Goal: Information Seeking & Learning: Learn about a topic

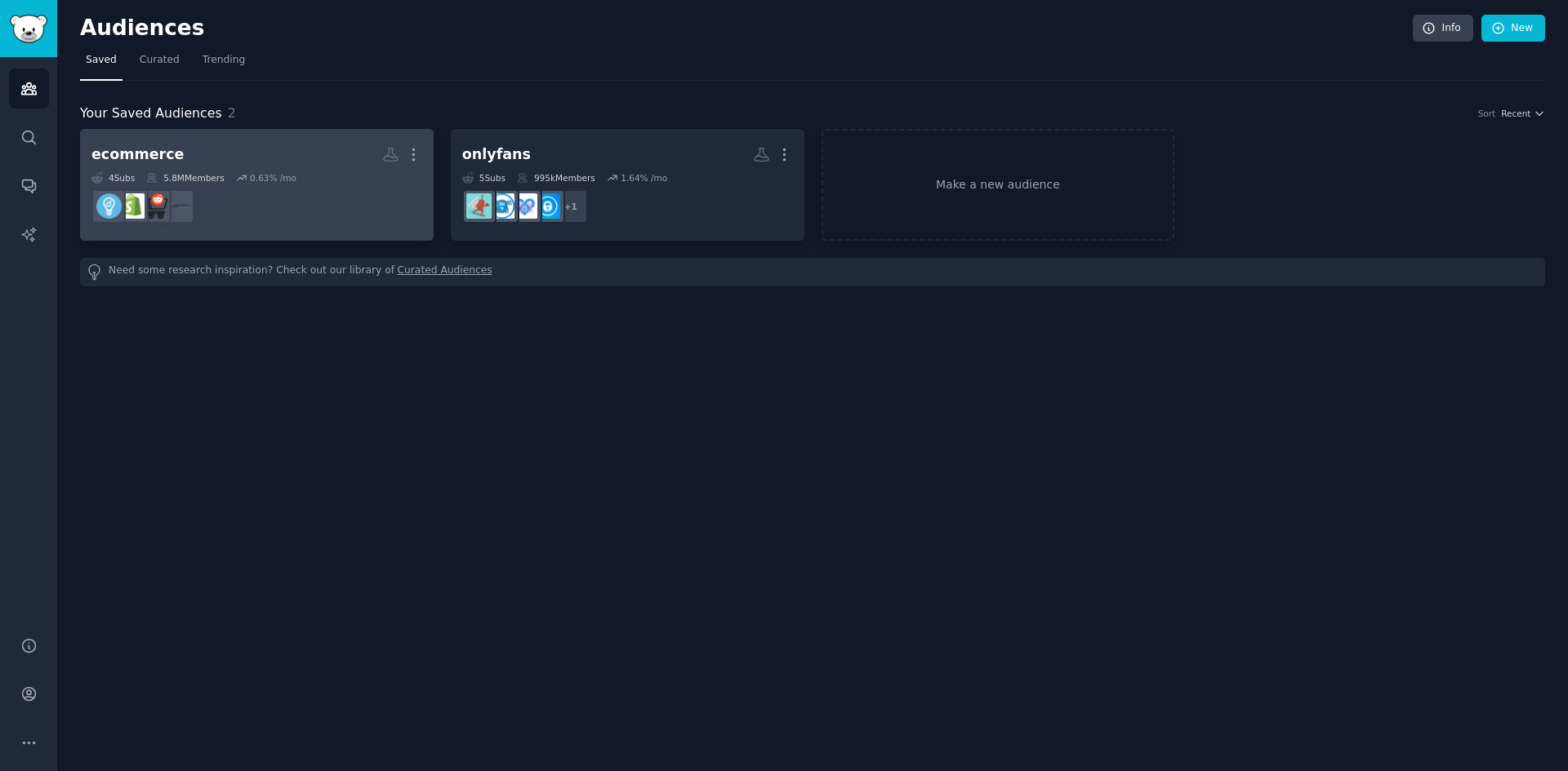
click at [319, 187] on dd at bounding box center [257, 207] width 331 height 46
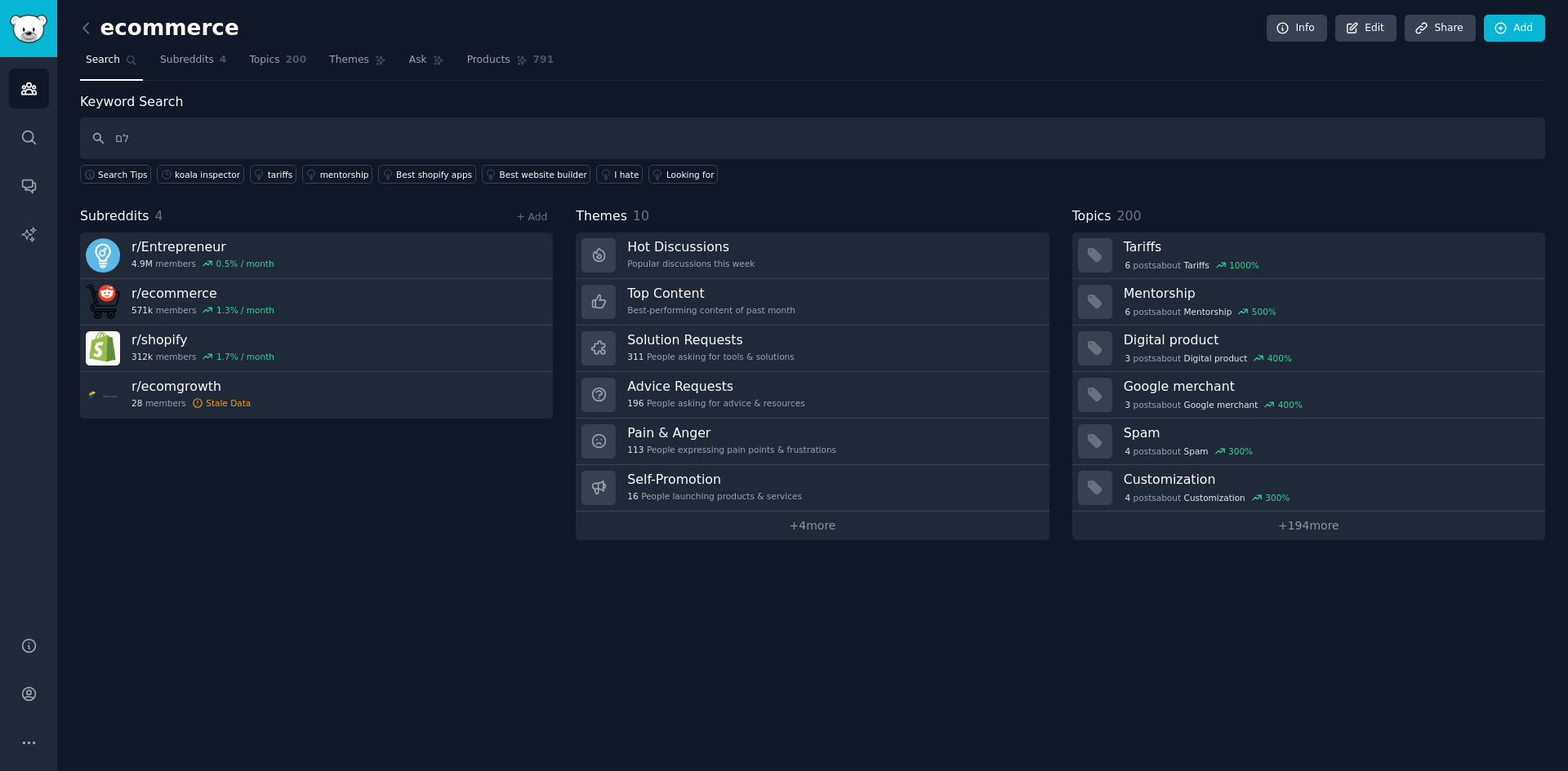
type input "ל"
type input "koala"
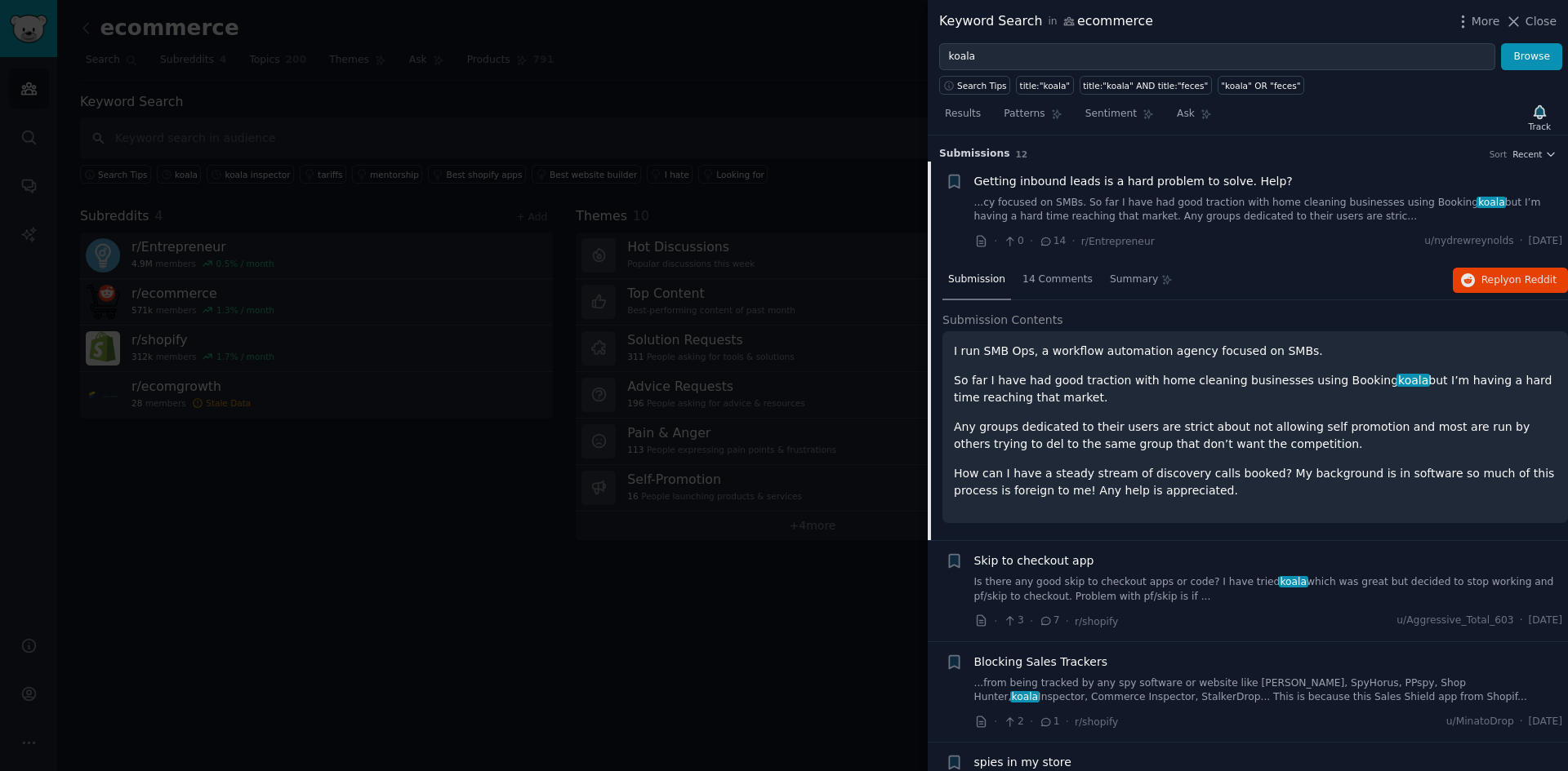
click at [561, 677] on div at bounding box center [784, 385] width 1568 height 771
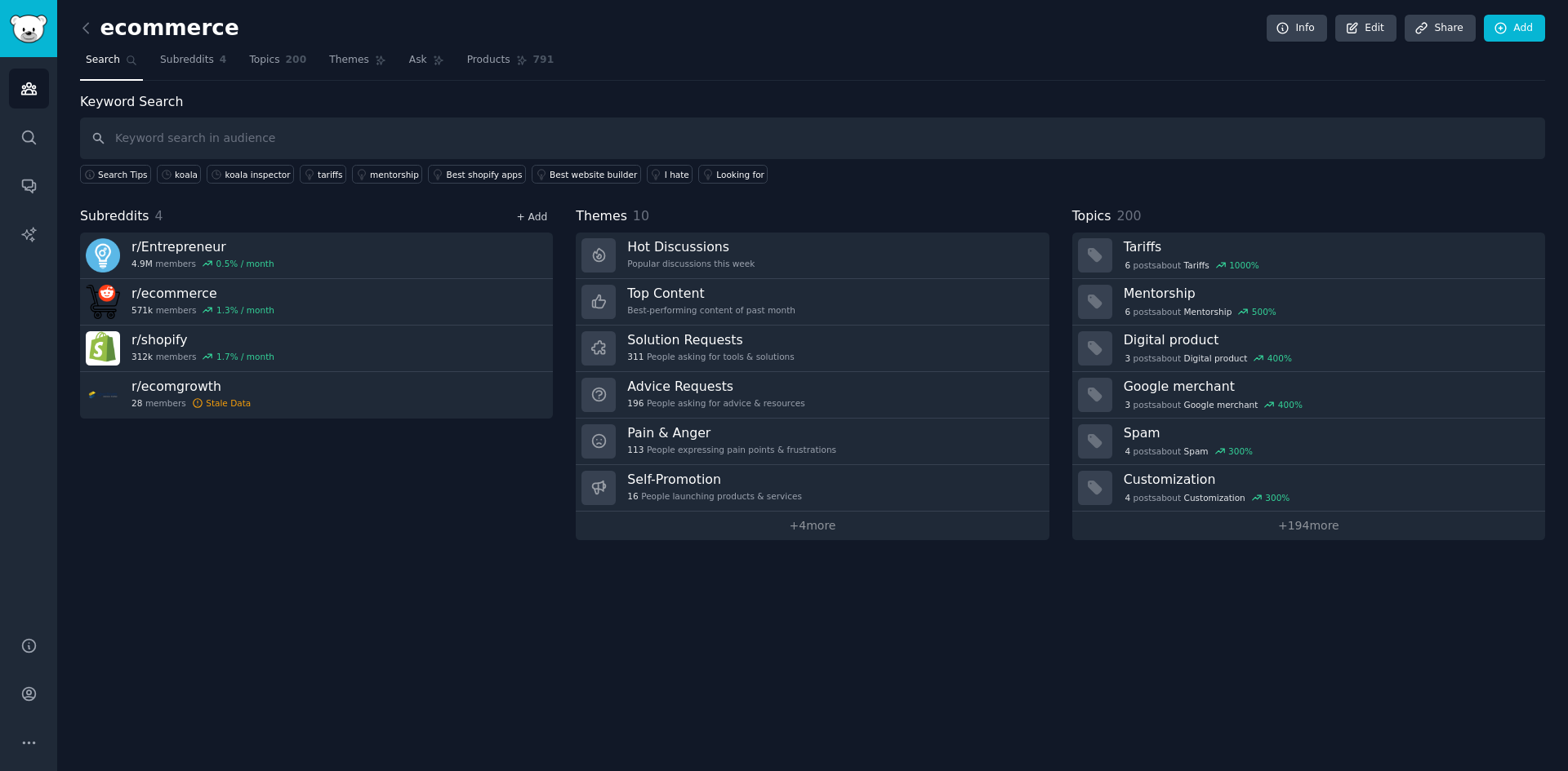
click at [525, 217] on link "+ Add" at bounding box center [531, 218] width 31 height 12
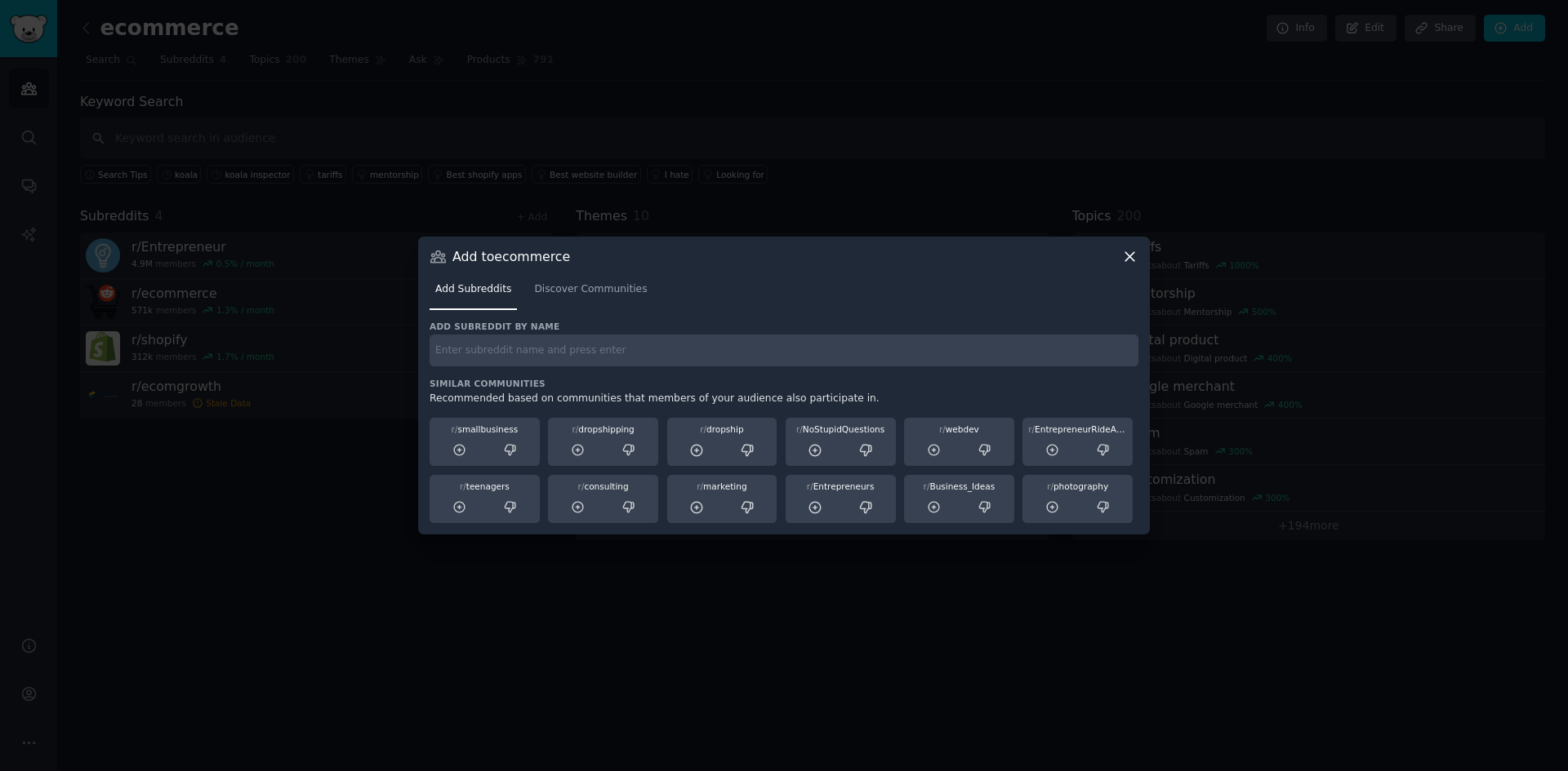
click at [500, 353] on input "text" at bounding box center [783, 350] width 709 height 32
drag, startPoint x: 501, startPoint y: 355, endPoint x: 301, endPoint y: 353, distance: 200.0
click at [301, 353] on div "​ Add to ecommerce Add Subreddits Discover Communities Add subreddit by name dr…" at bounding box center [784, 385] width 1556 height 771
paste input "shipping"
type input "dropshipping"
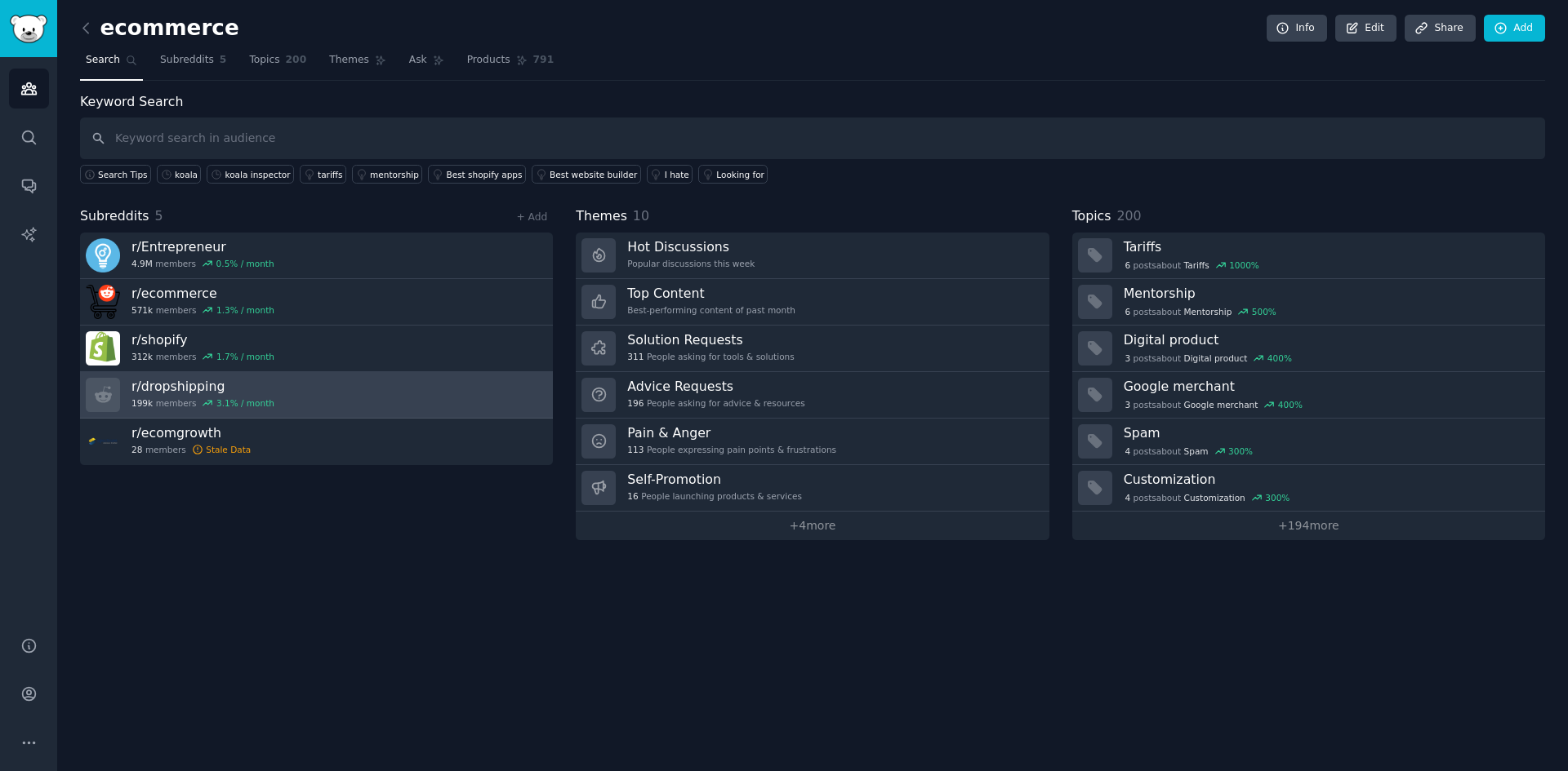
click at [261, 382] on link "r/ dropshipping 199k members 3.1 % / month" at bounding box center [317, 395] width 472 height 47
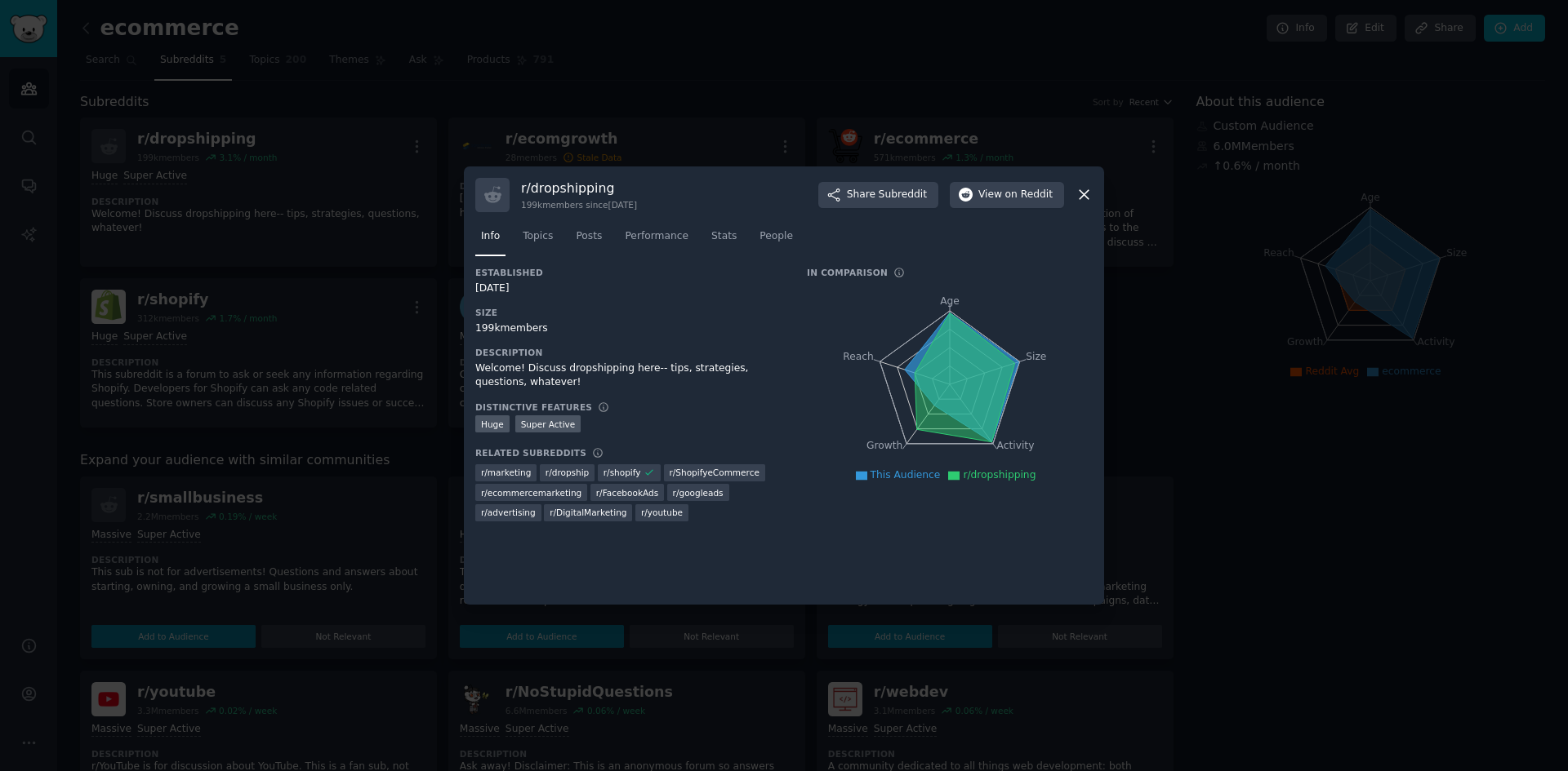
click at [313, 233] on div at bounding box center [784, 385] width 1568 height 771
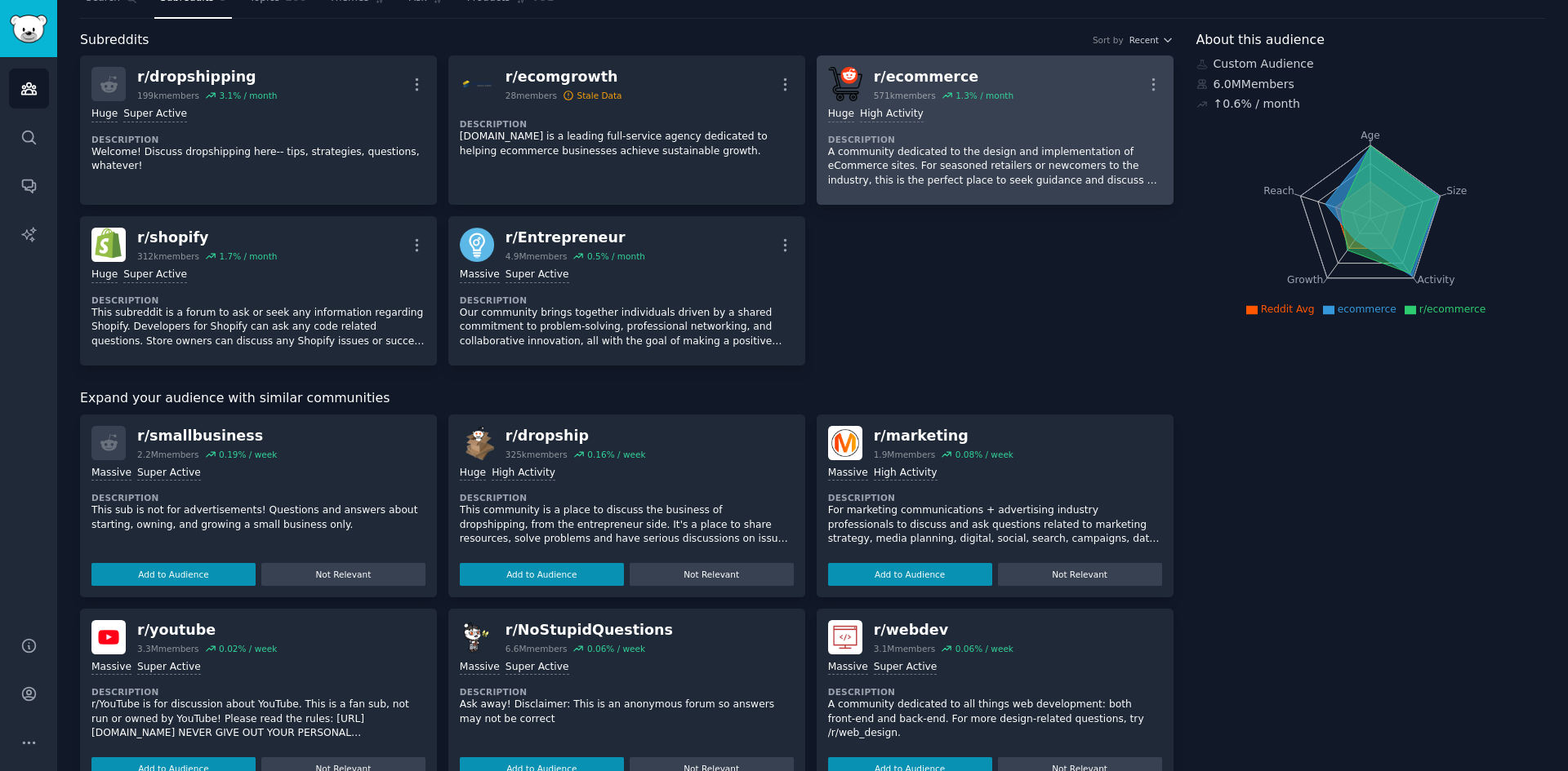
scroll to position [163, 0]
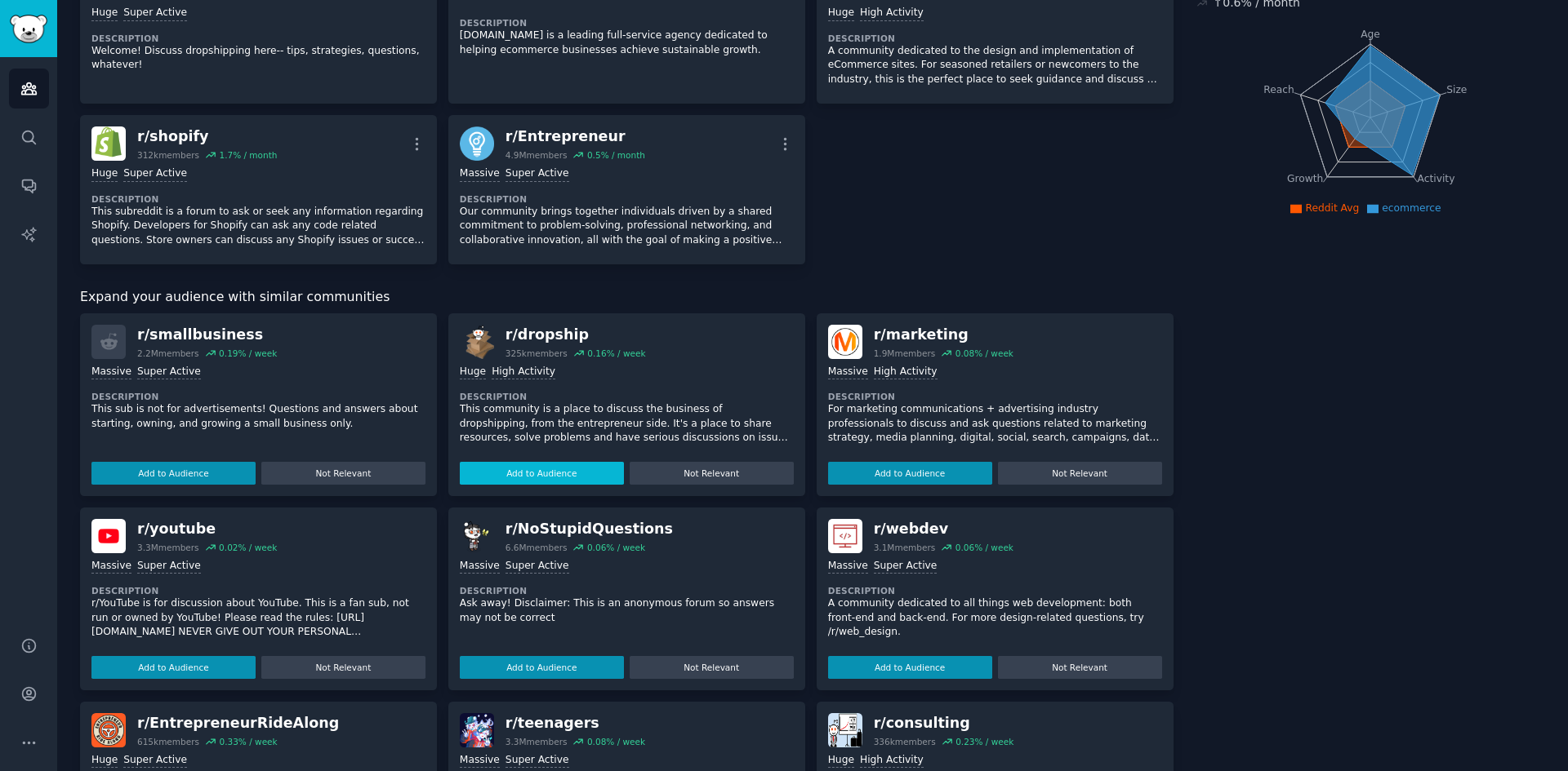
click at [540, 475] on button "Add to Audience" at bounding box center [542, 473] width 164 height 23
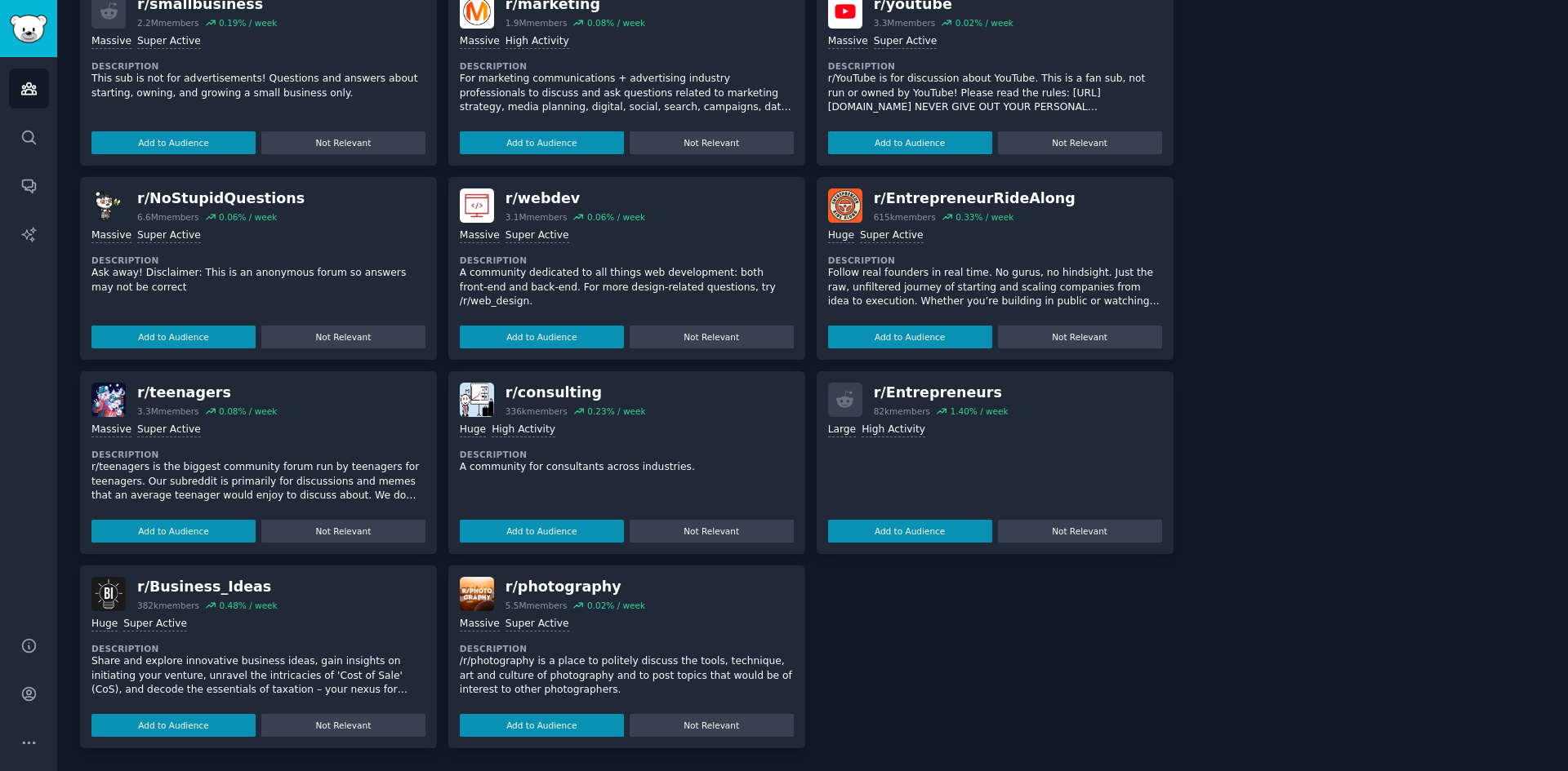
scroll to position [0, 0]
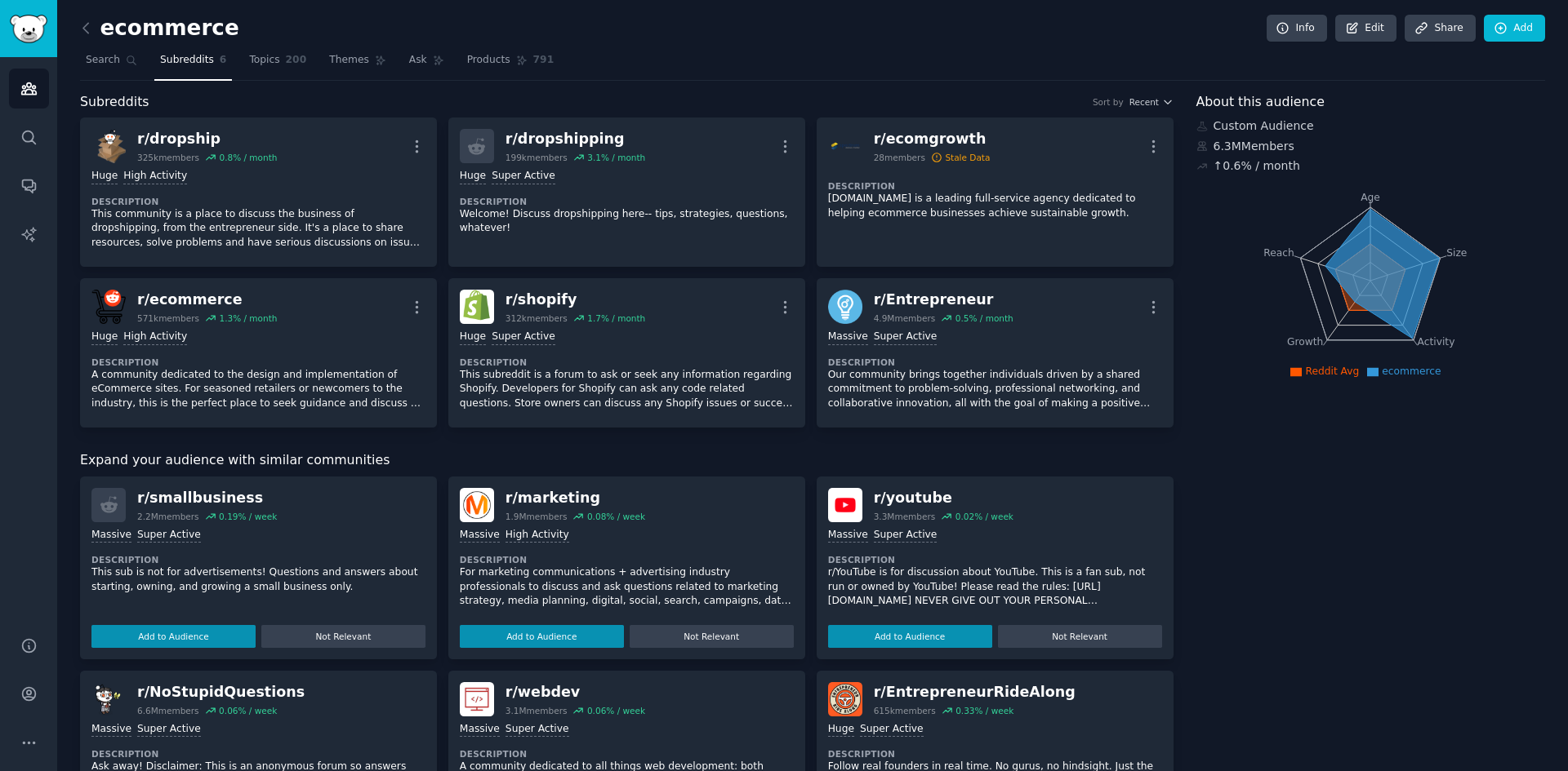
click at [183, 60] on span "Subreddits" at bounding box center [187, 60] width 54 height 14
click at [93, 64] on span "Search" at bounding box center [102, 60] width 35 height 14
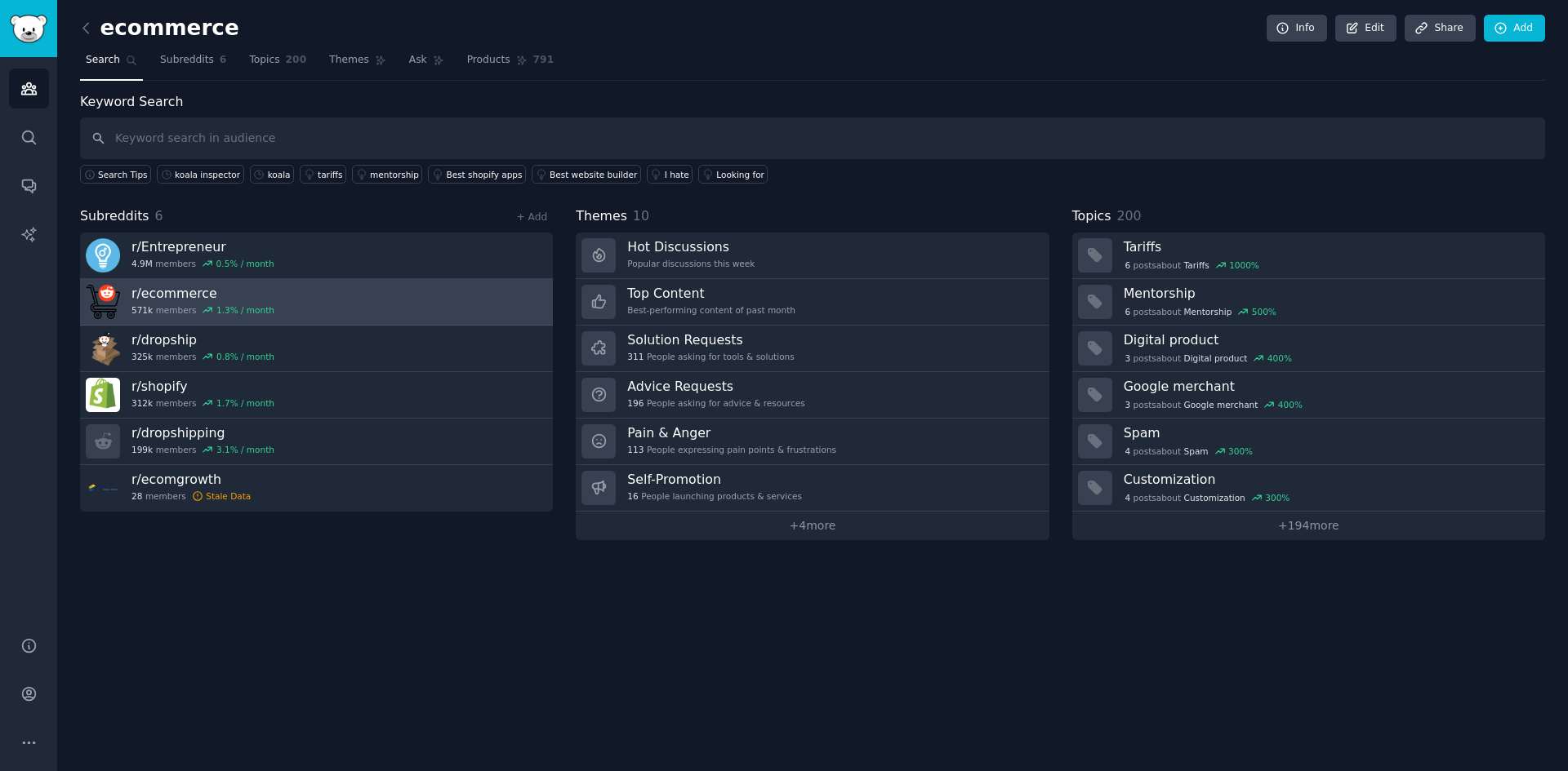
click at [326, 286] on link "r/ ecommerce 571k members 1.3 % / month" at bounding box center [317, 302] width 472 height 47
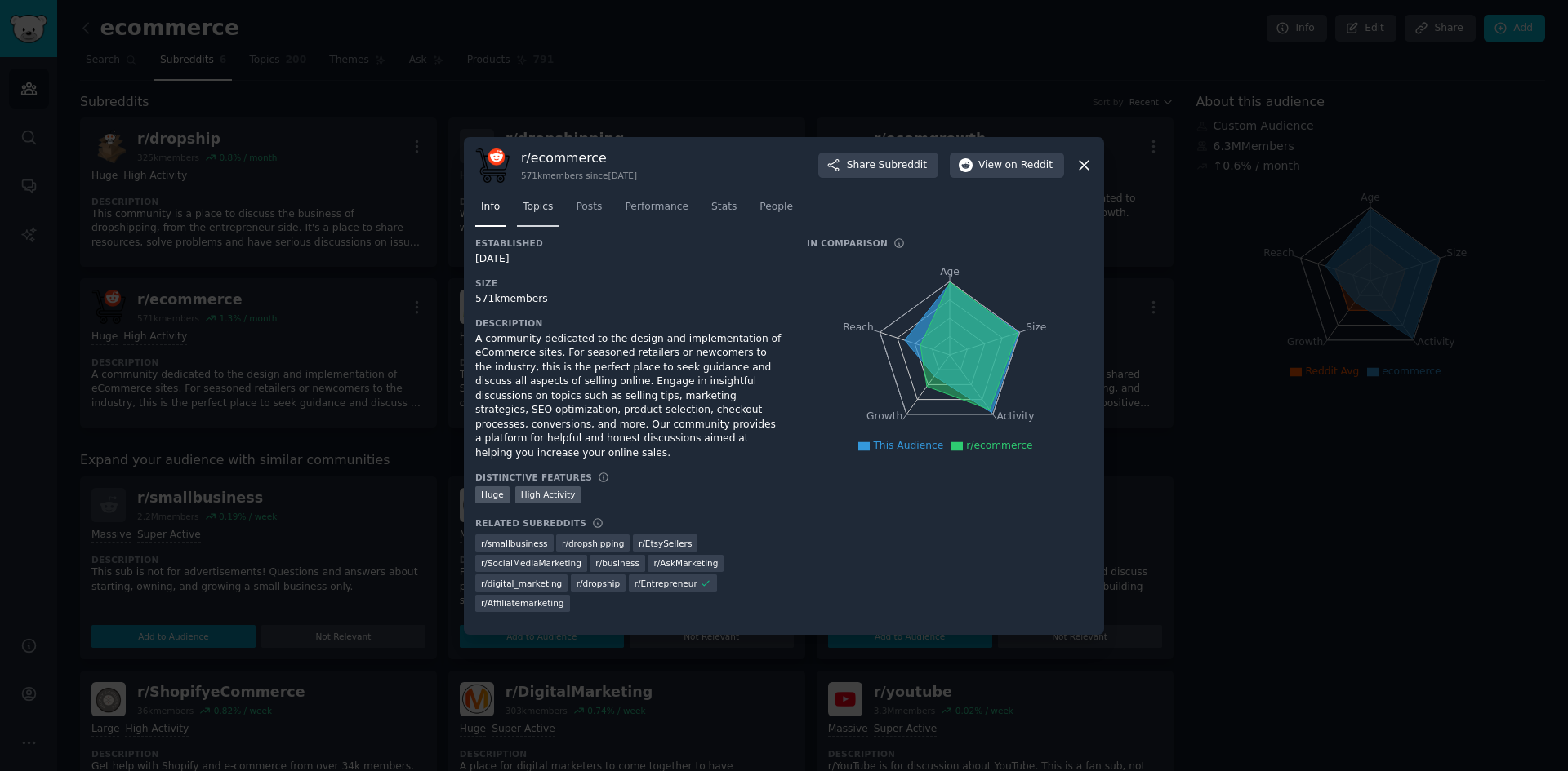
click at [538, 215] on span "Topics" at bounding box center [538, 207] width 30 height 14
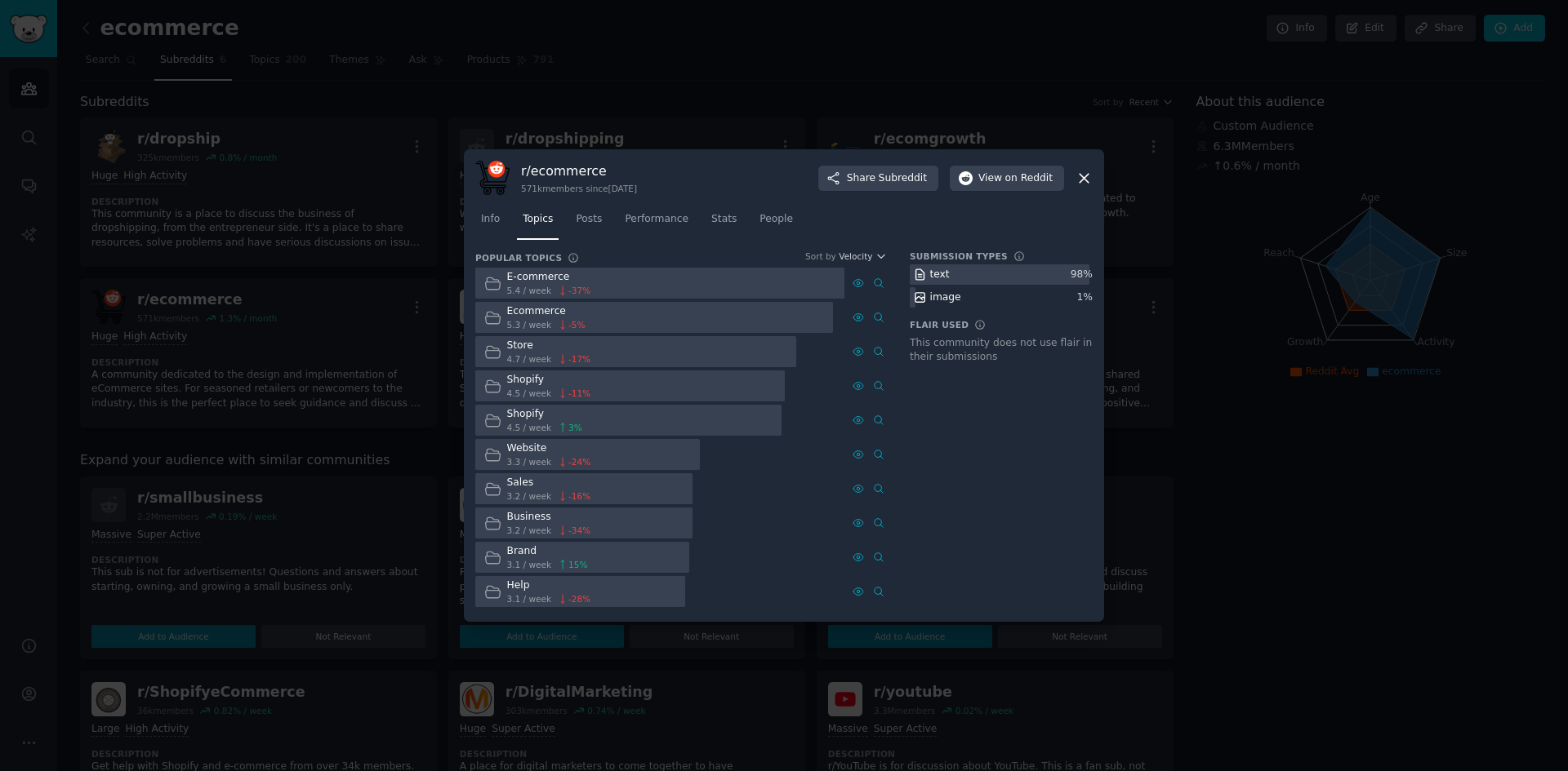
click at [1084, 175] on icon at bounding box center [1084, 179] width 17 height 17
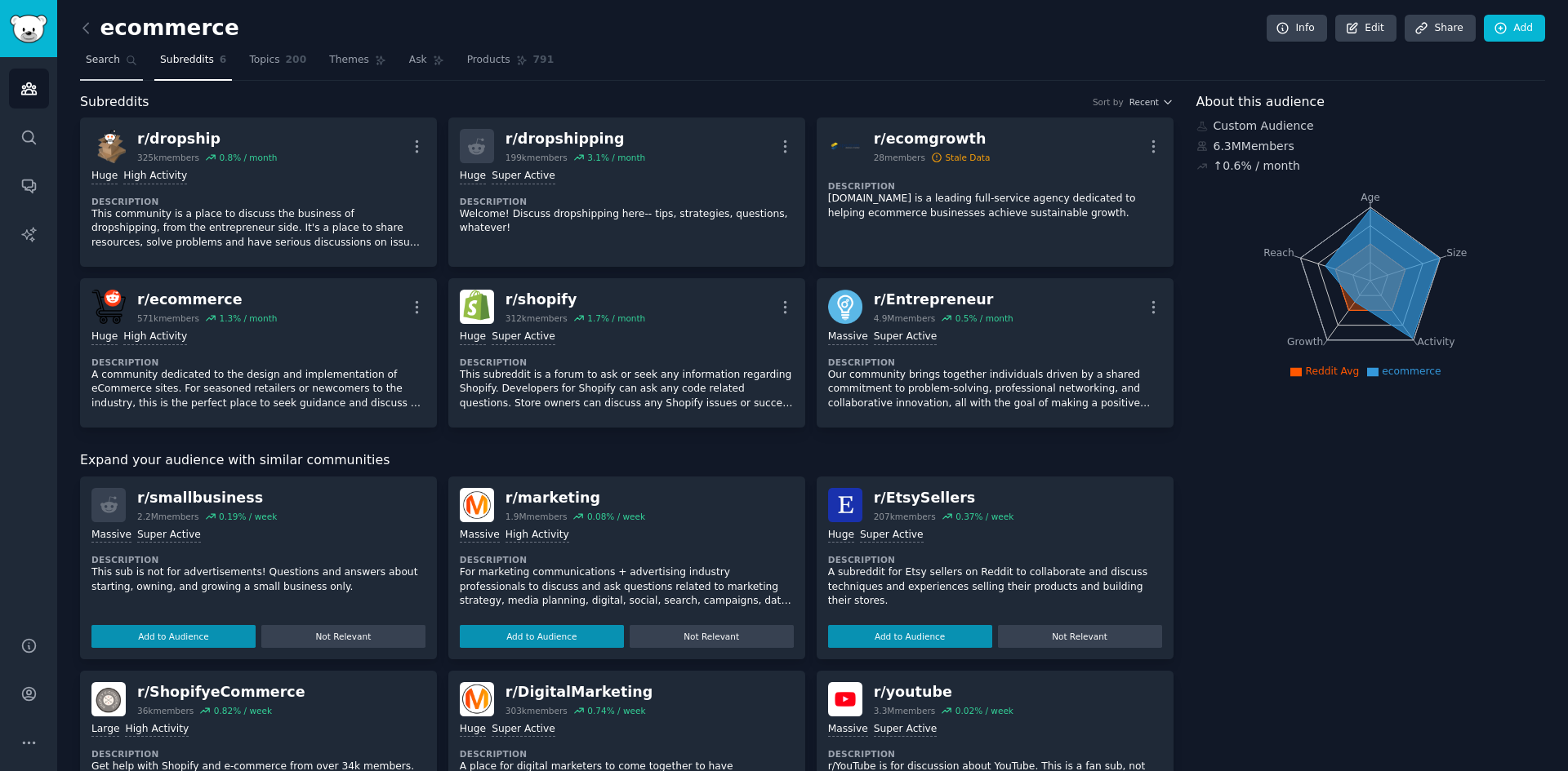
click at [97, 62] on span "Search" at bounding box center [102, 60] width 35 height 14
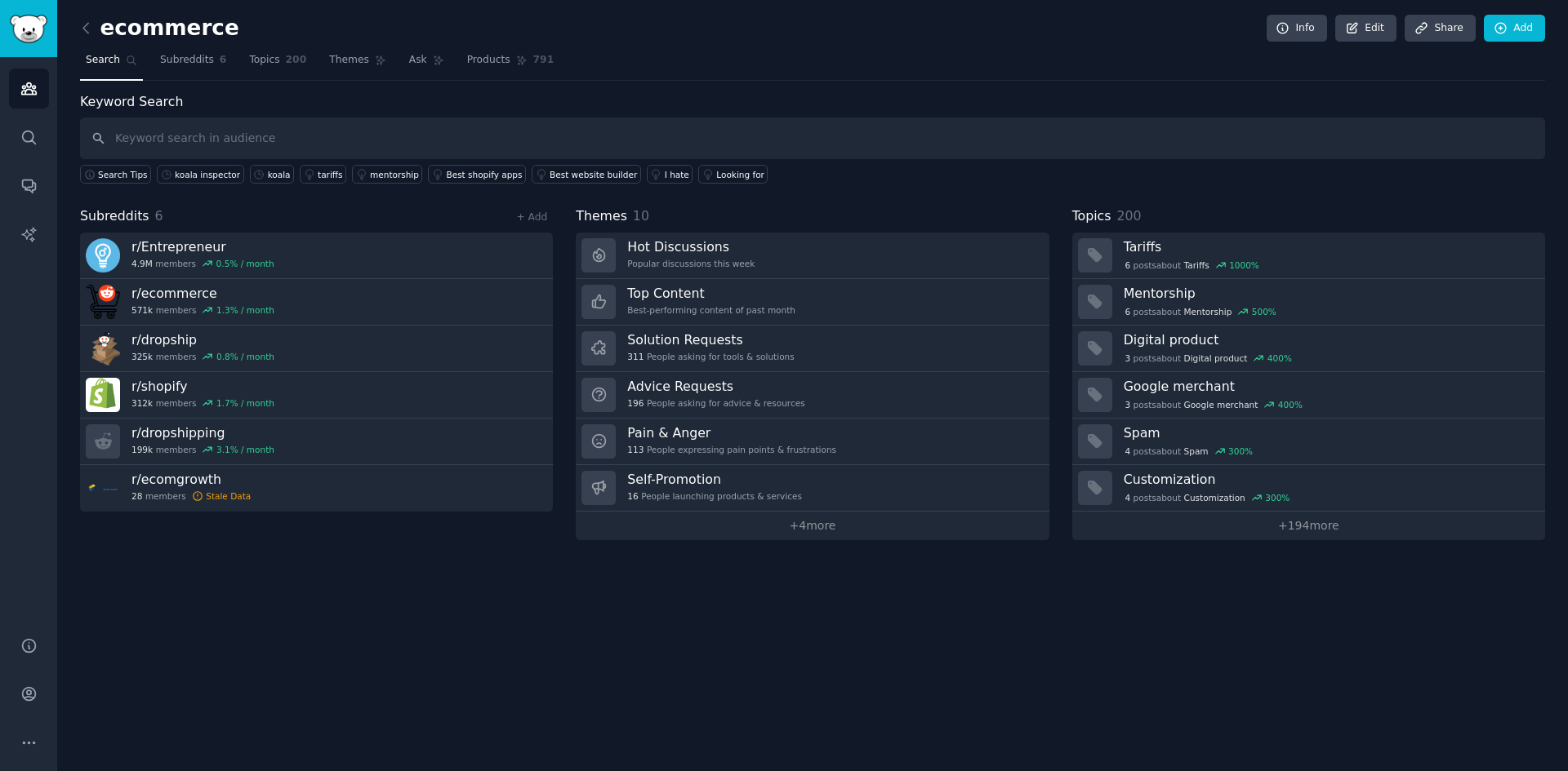
click at [266, 142] on input "text" at bounding box center [813, 138] width 1465 height 41
type input "ecommerce"
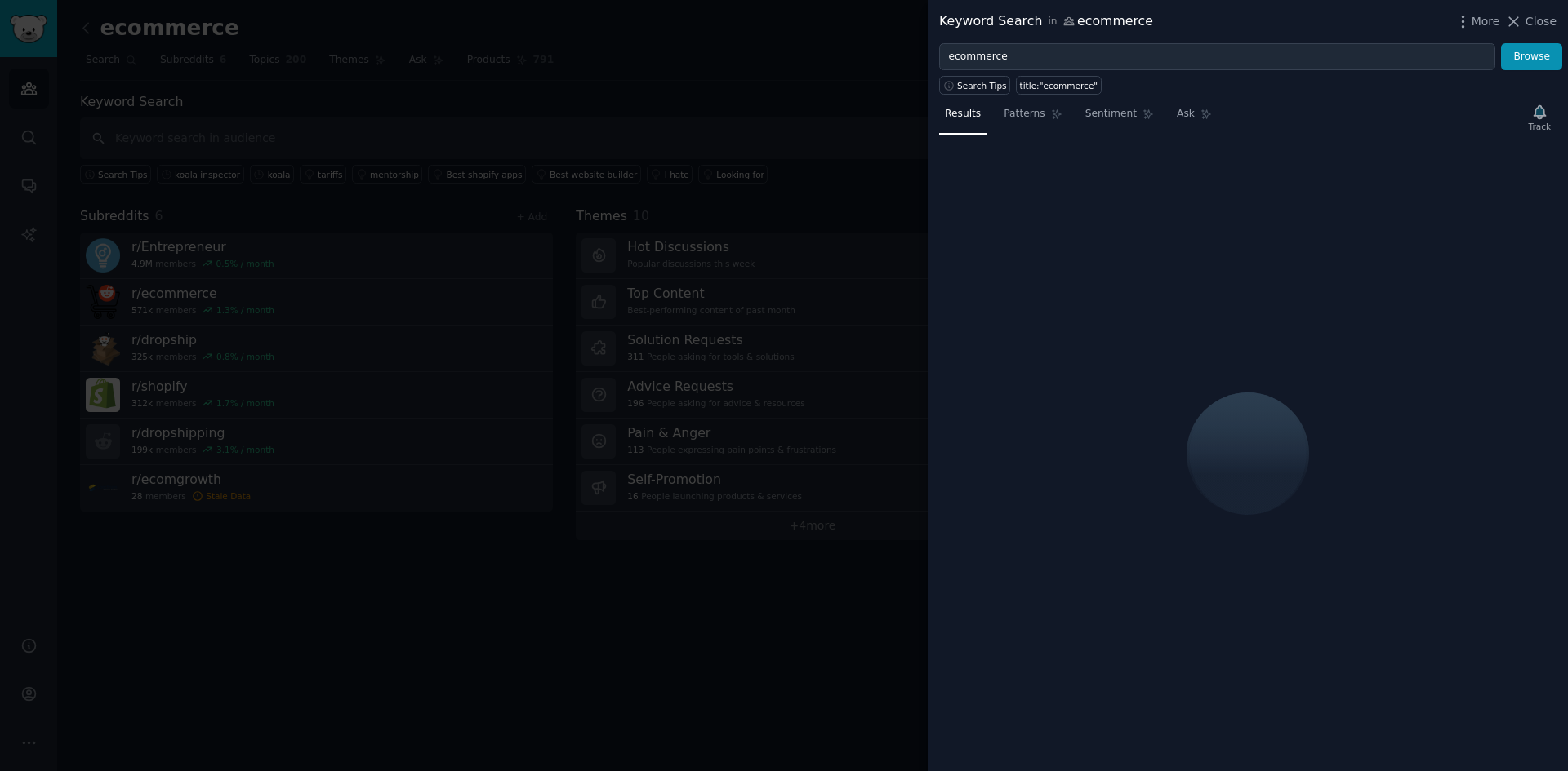
click at [312, 215] on div at bounding box center [784, 385] width 1568 height 771
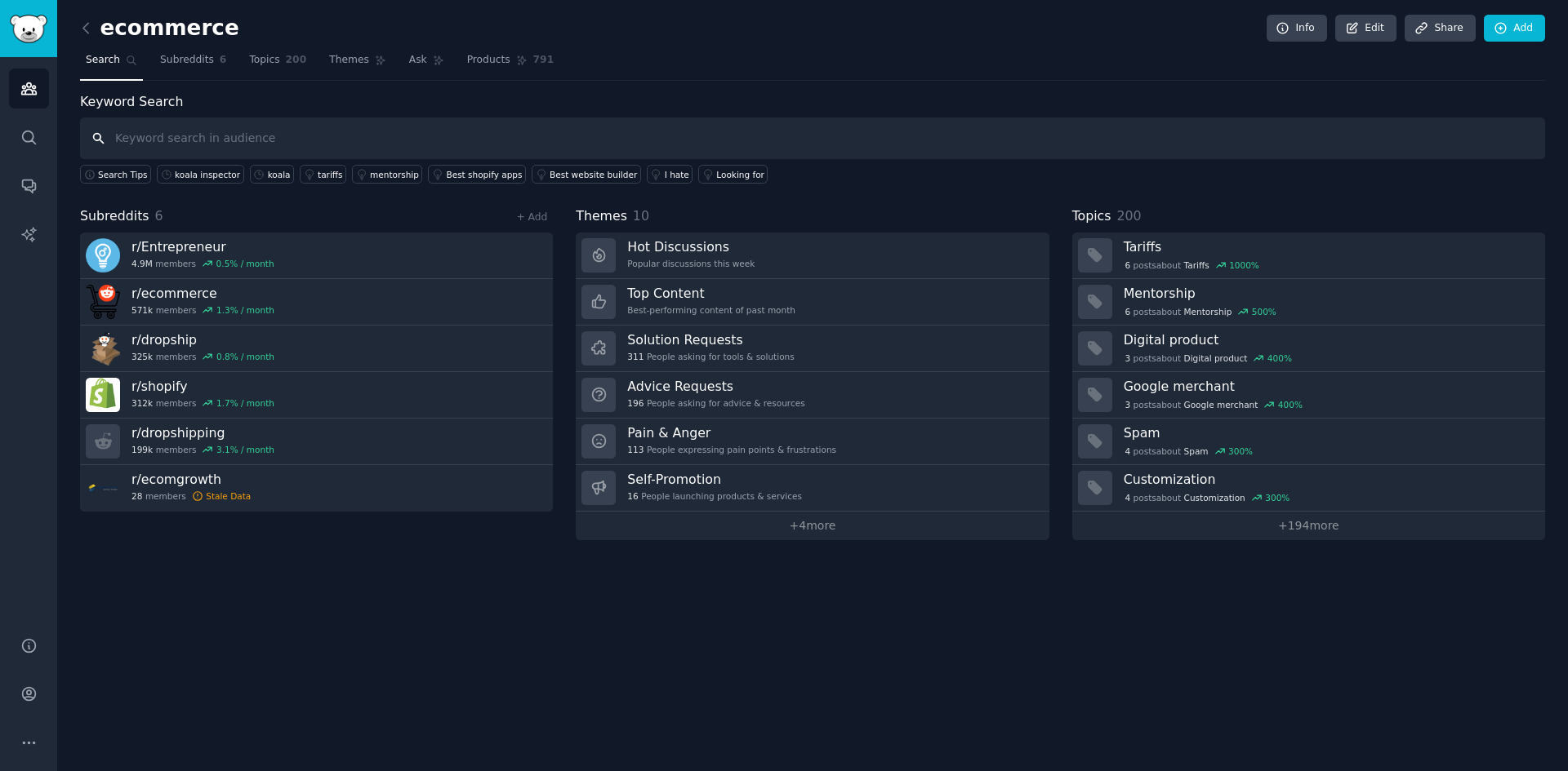
click at [242, 133] on input "text" at bounding box center [813, 138] width 1465 height 41
click at [334, 137] on input "koala" at bounding box center [813, 138] width 1465 height 41
paste input "Koala Inspector"
paste input "text"
type input "Koala Inspector"
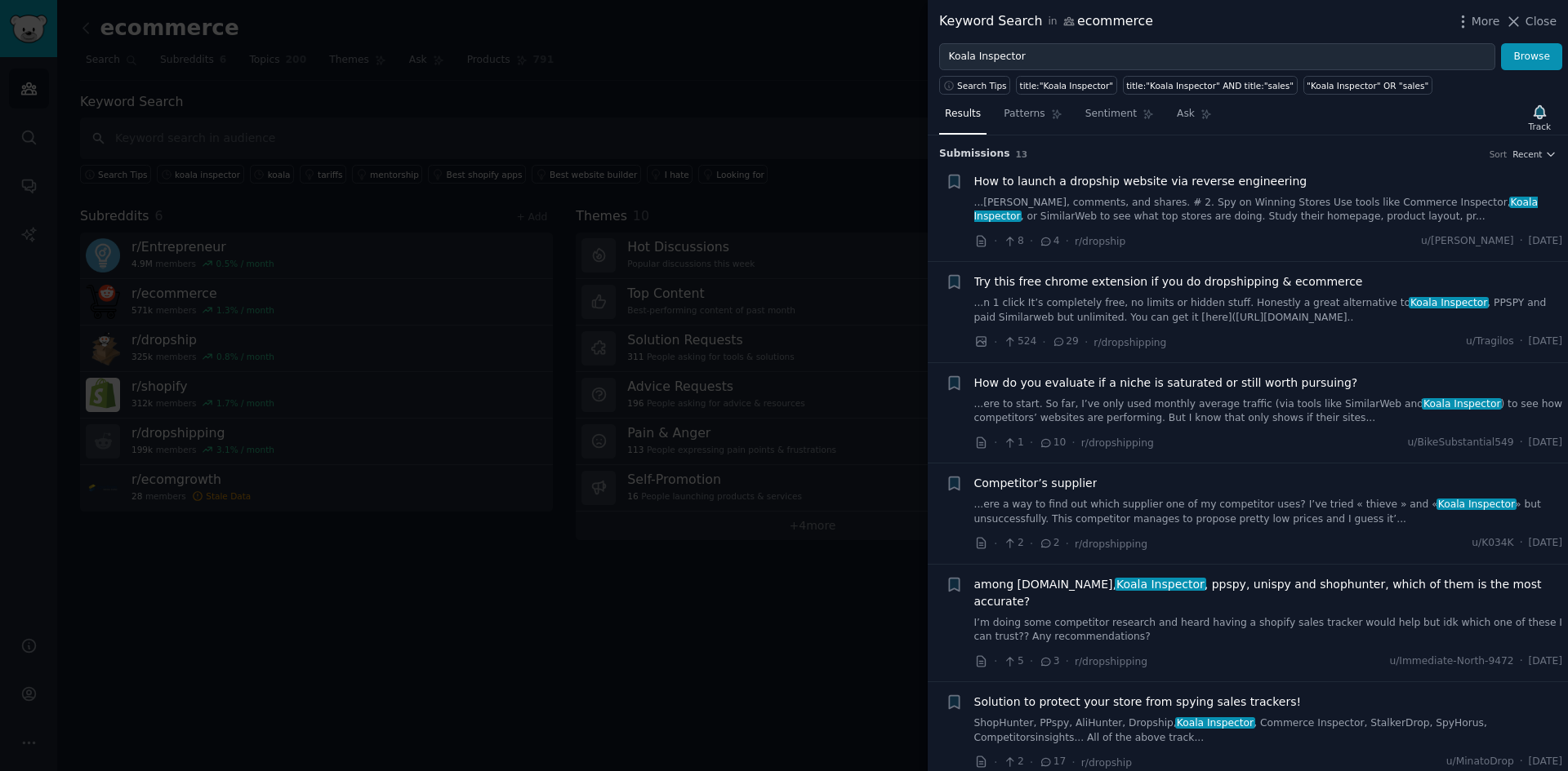
click at [1247, 310] on link "...n 1 click It’s completely free, no limits or hidden stuff. Honestly a great …" at bounding box center [1267, 311] width 588 height 29
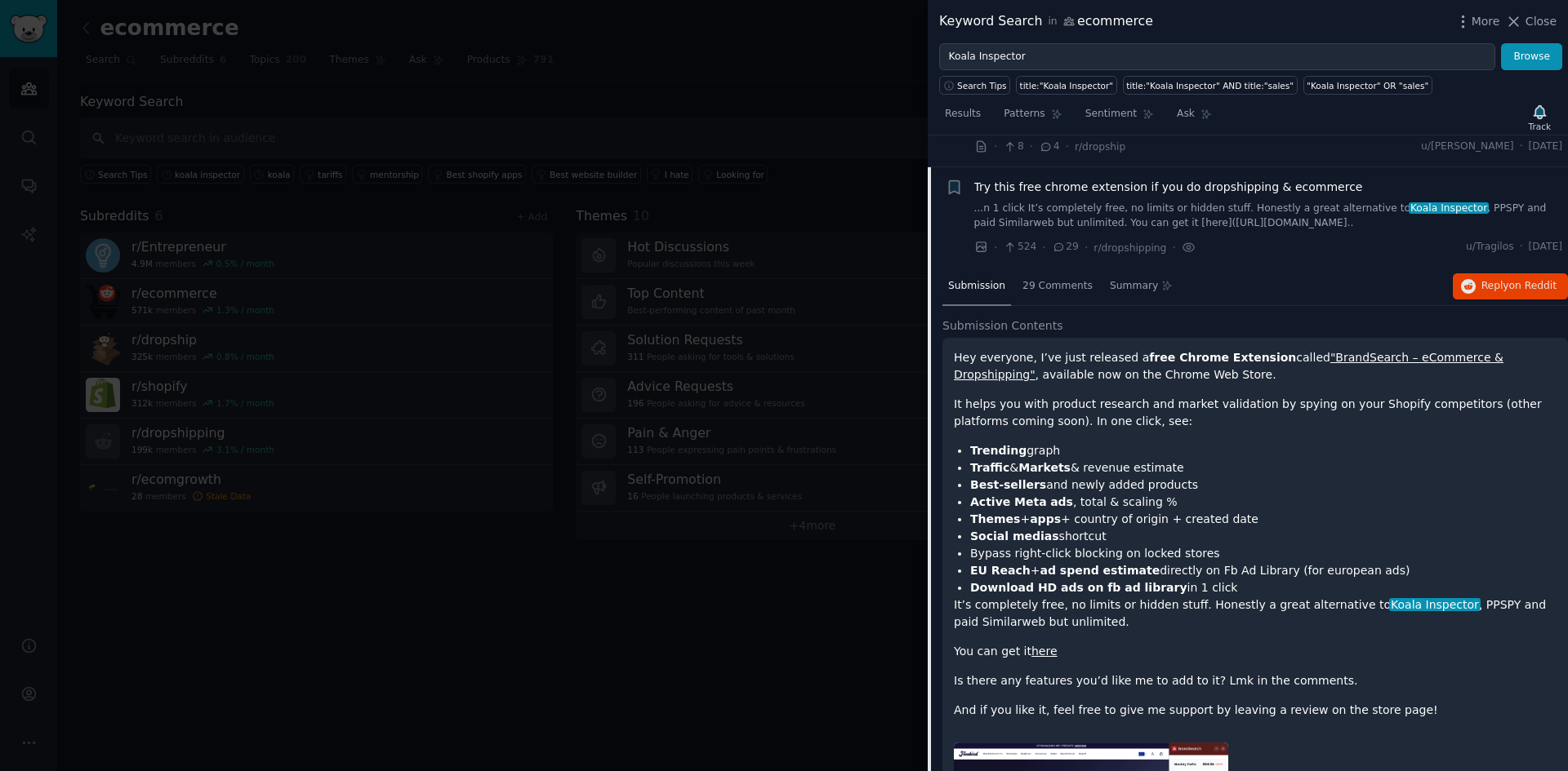
scroll to position [45, 0]
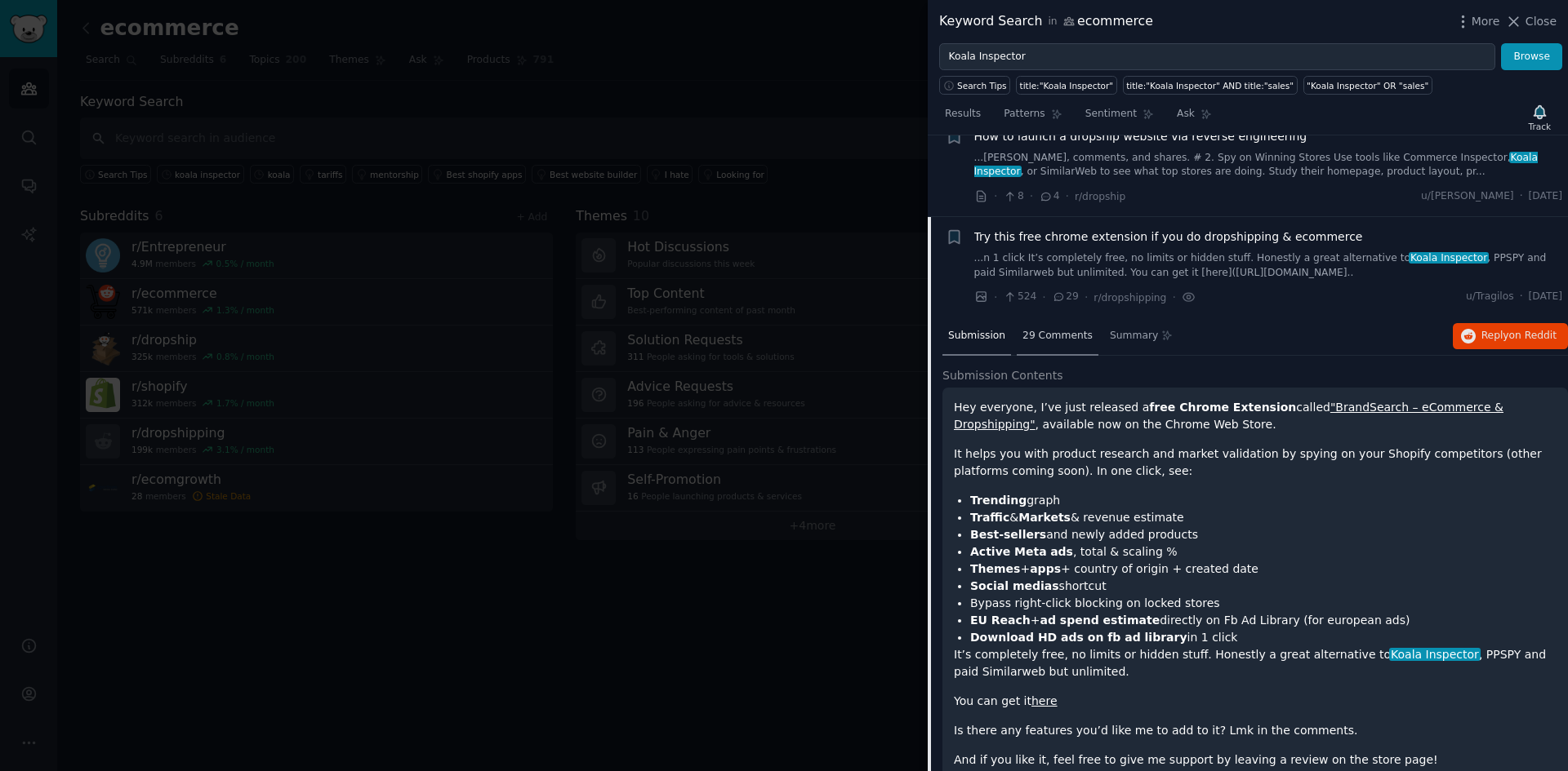
click at [1049, 344] on div "29 Comments" at bounding box center [1057, 337] width 81 height 39
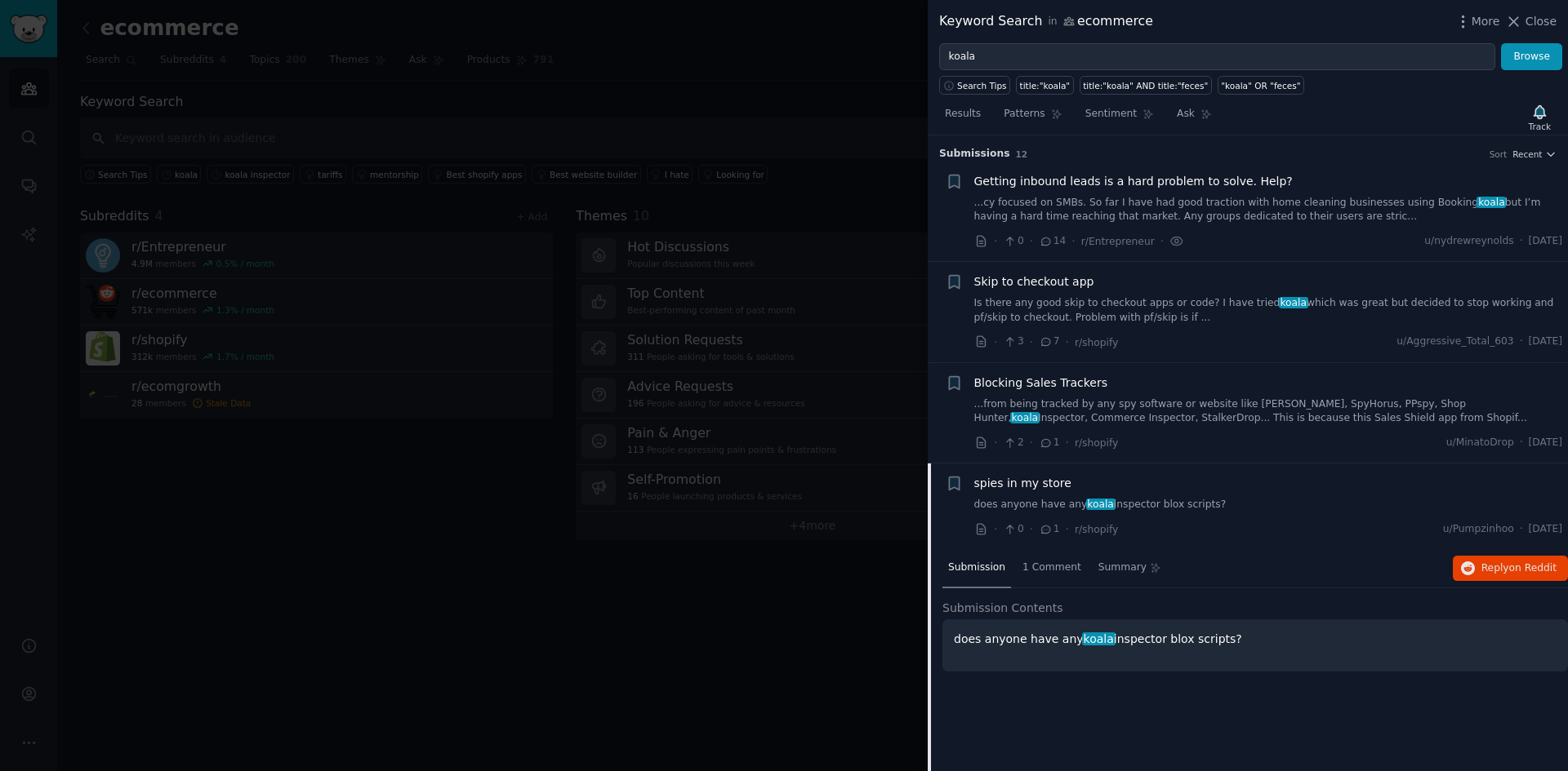
click at [1023, 484] on span "spies in my store" at bounding box center [1022, 483] width 97 height 17
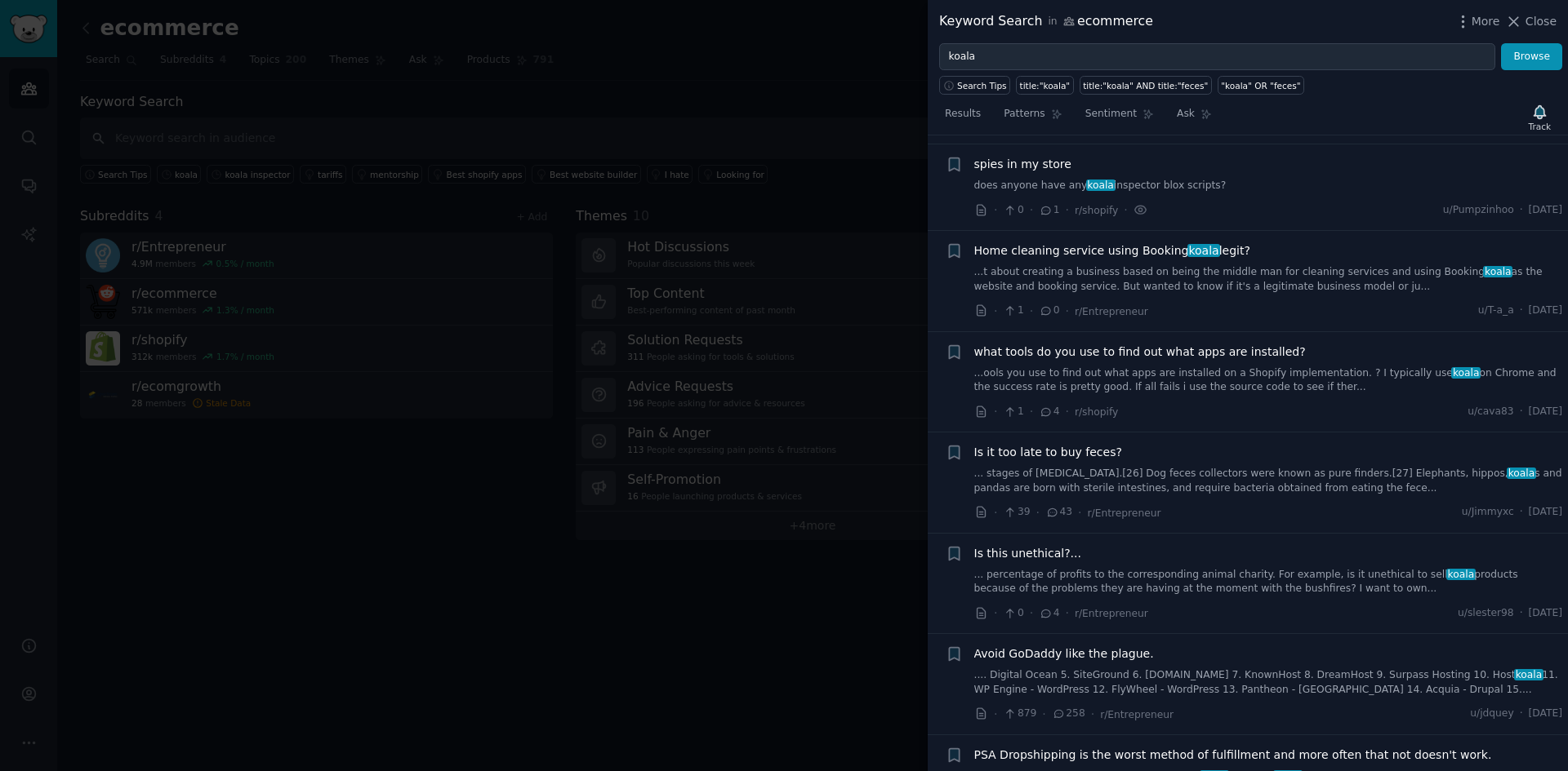
scroll to position [328, 0]
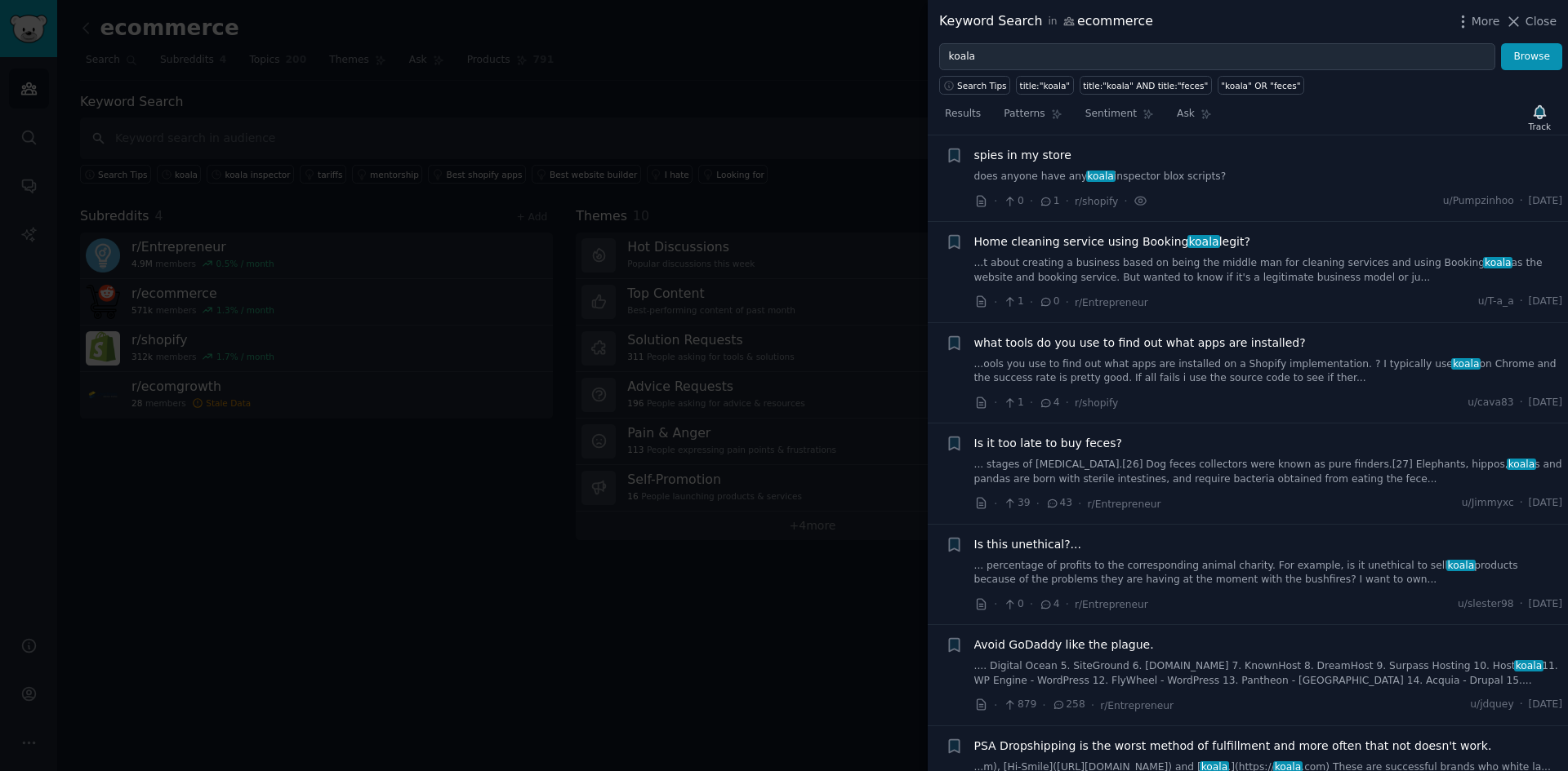
click at [1041, 204] on icon at bounding box center [1046, 201] width 14 height 12
click at [1027, 154] on span "spies in my store" at bounding box center [1022, 156] width 97 height 17
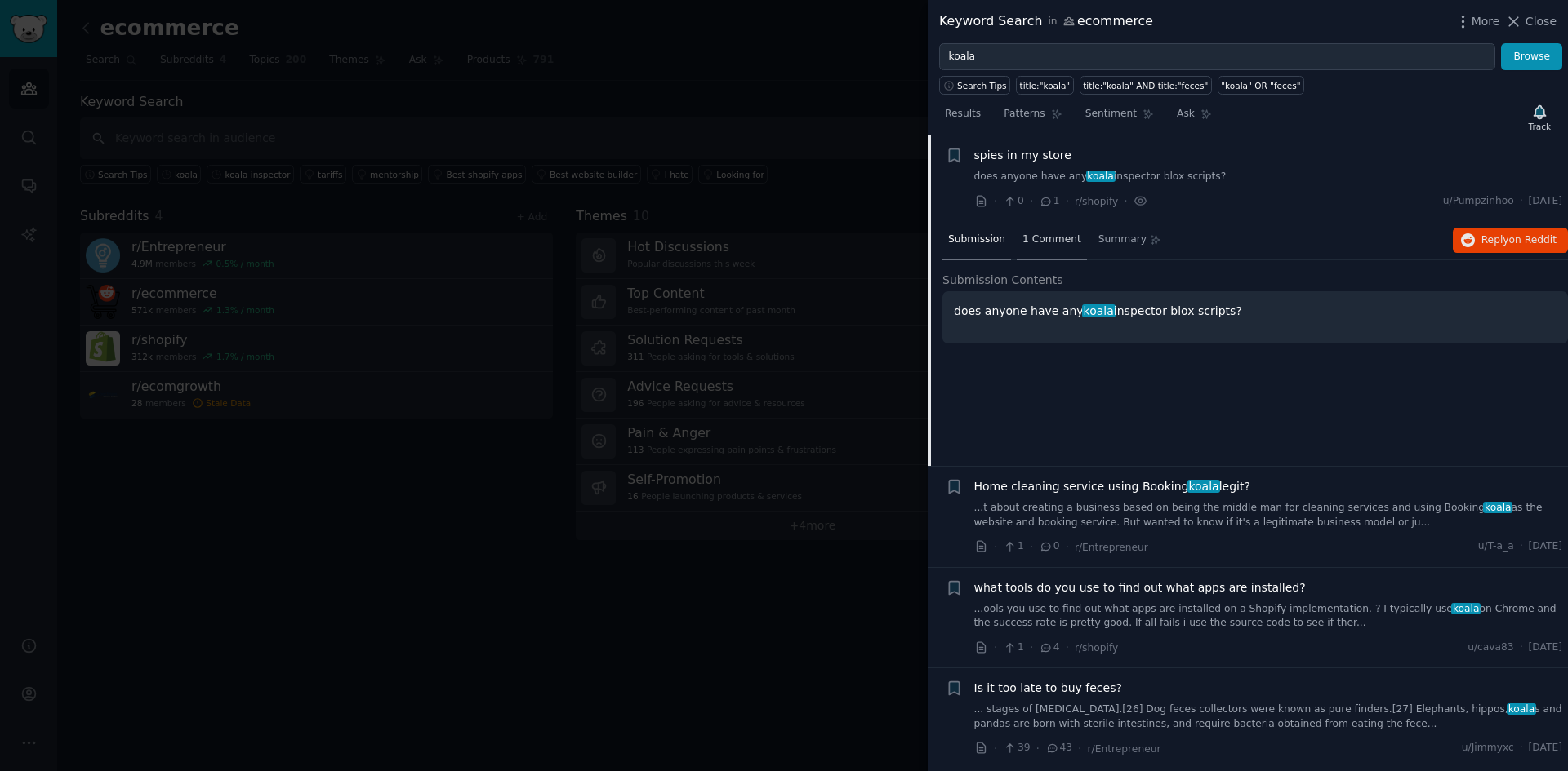
click at [1049, 238] on span "1 Comment" at bounding box center [1051, 240] width 58 height 14
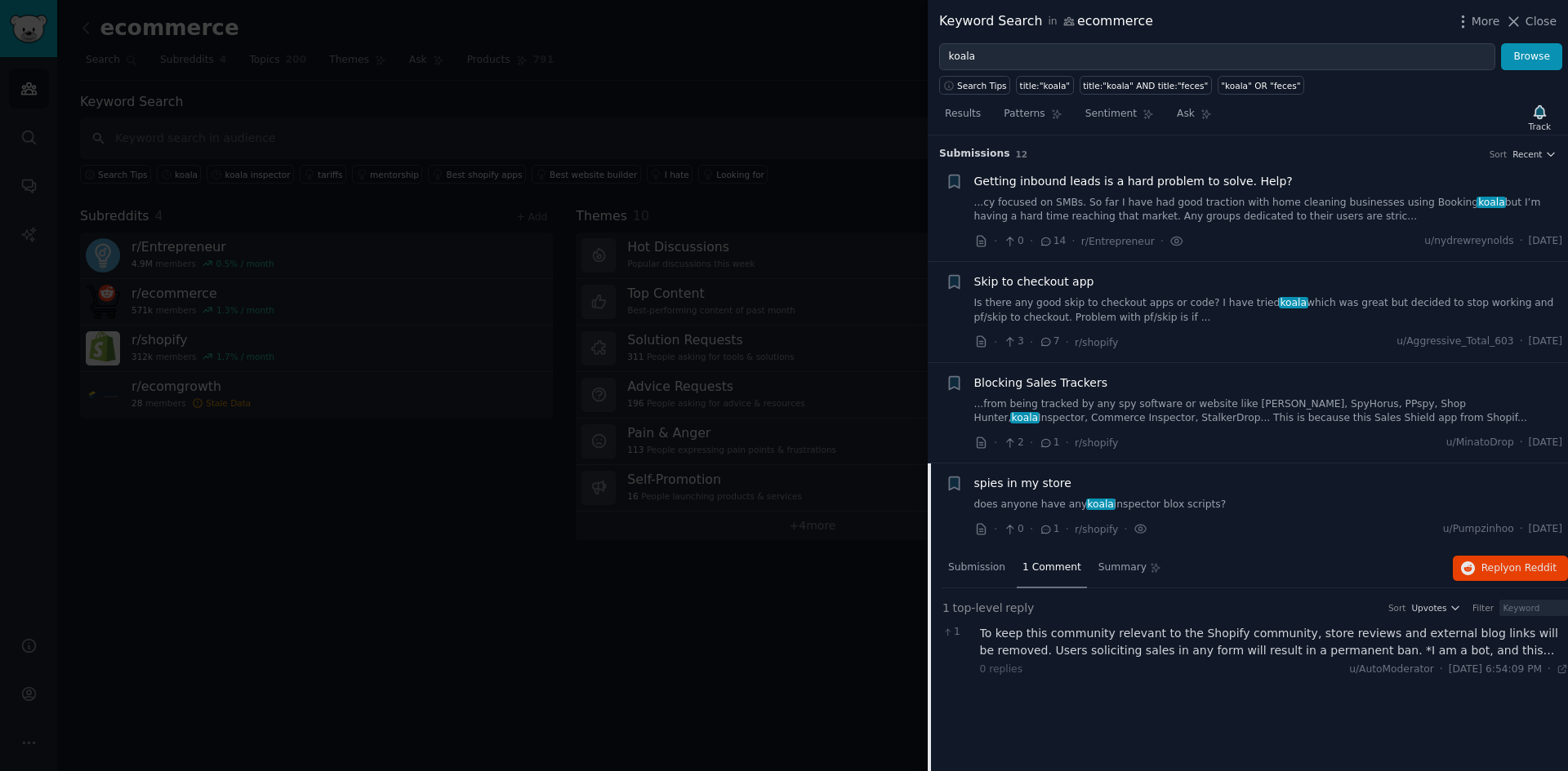
click at [533, 550] on div at bounding box center [784, 385] width 1568 height 771
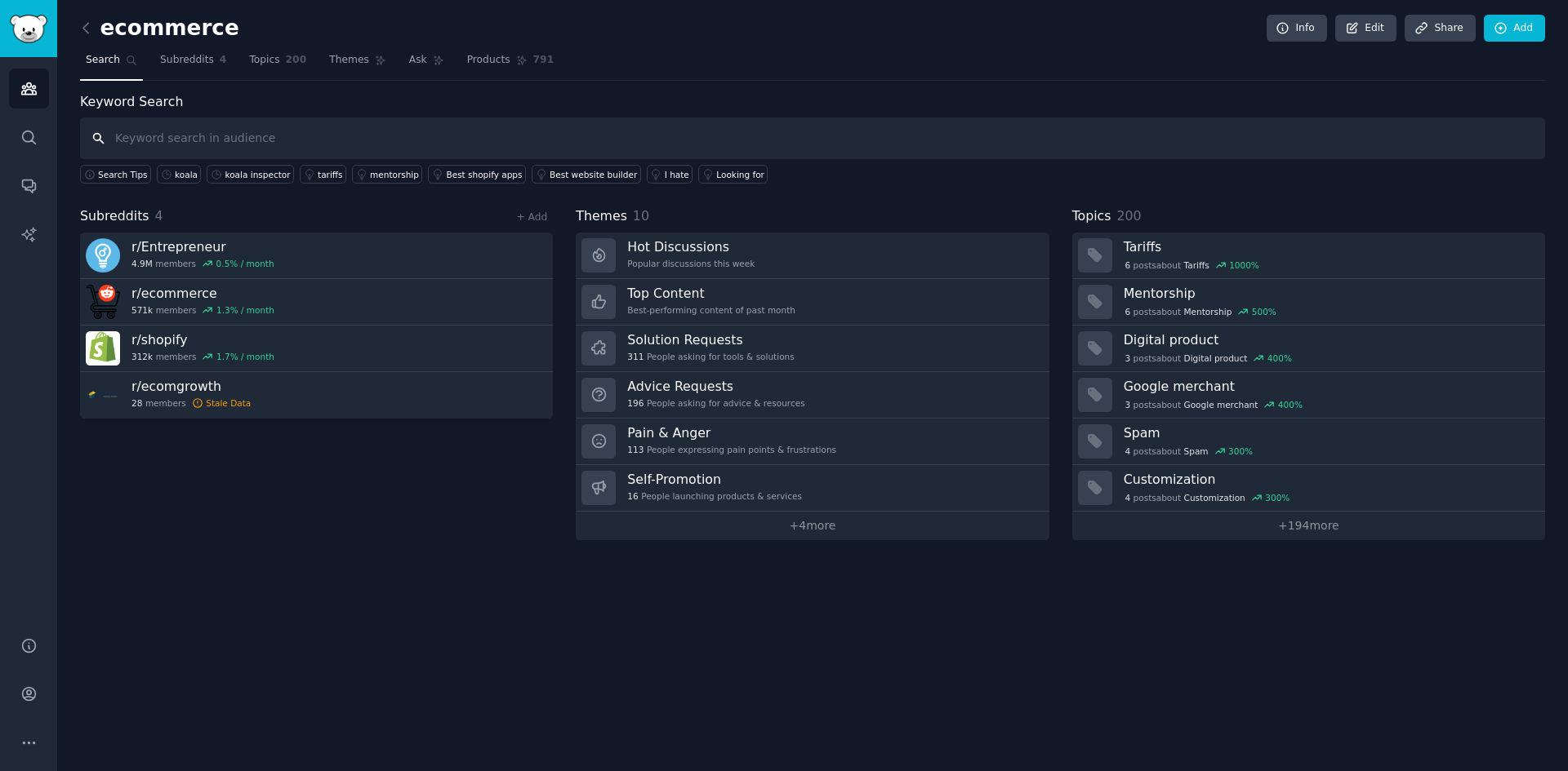
click at [185, 138] on input "text" at bounding box center [813, 138] width 1465 height 41
type input "koala inspector"
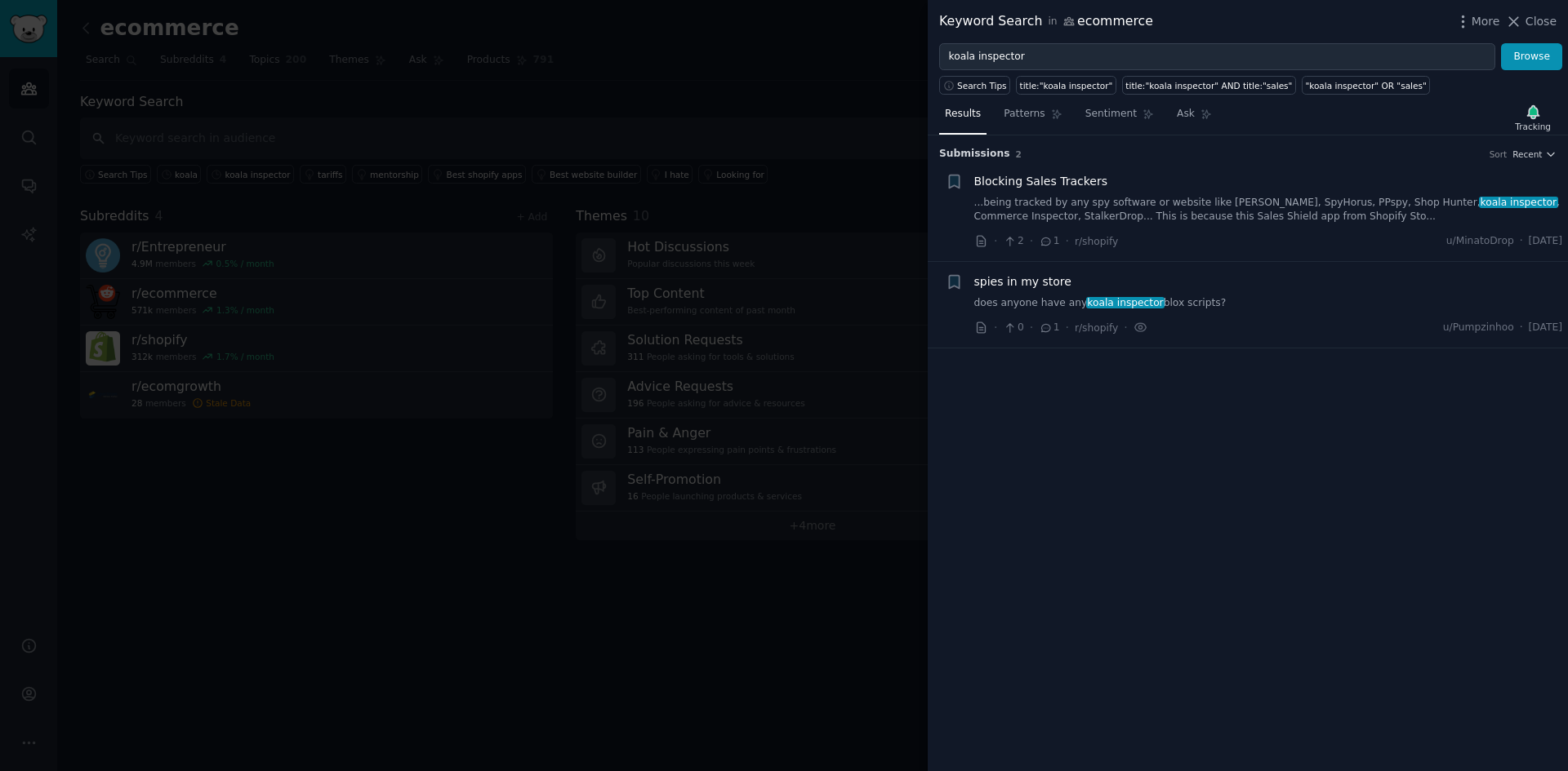
click at [356, 551] on div at bounding box center [784, 385] width 1568 height 771
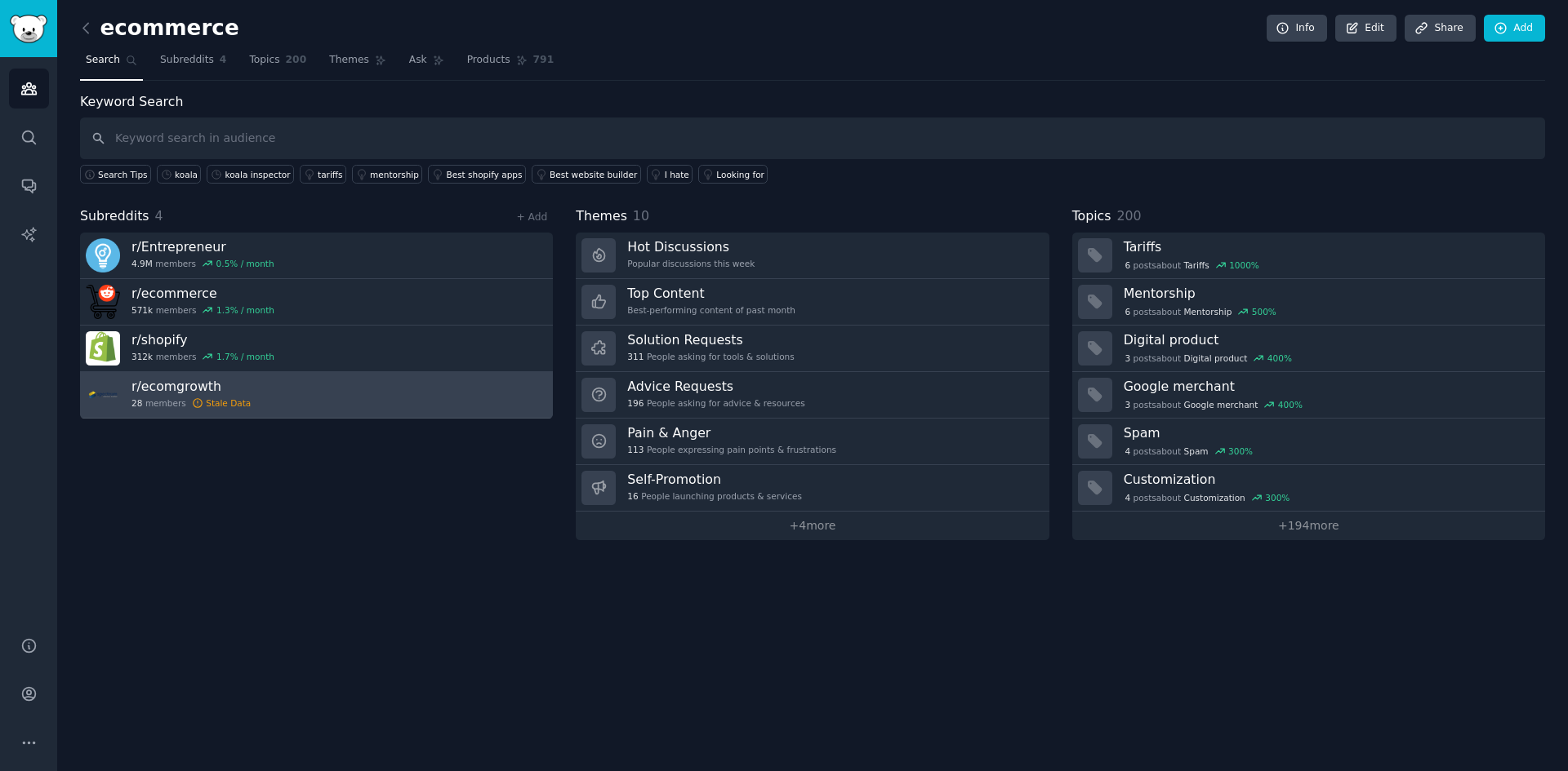
click at [161, 392] on h3 "r/ ecomgrowth" at bounding box center [190, 387] width 119 height 17
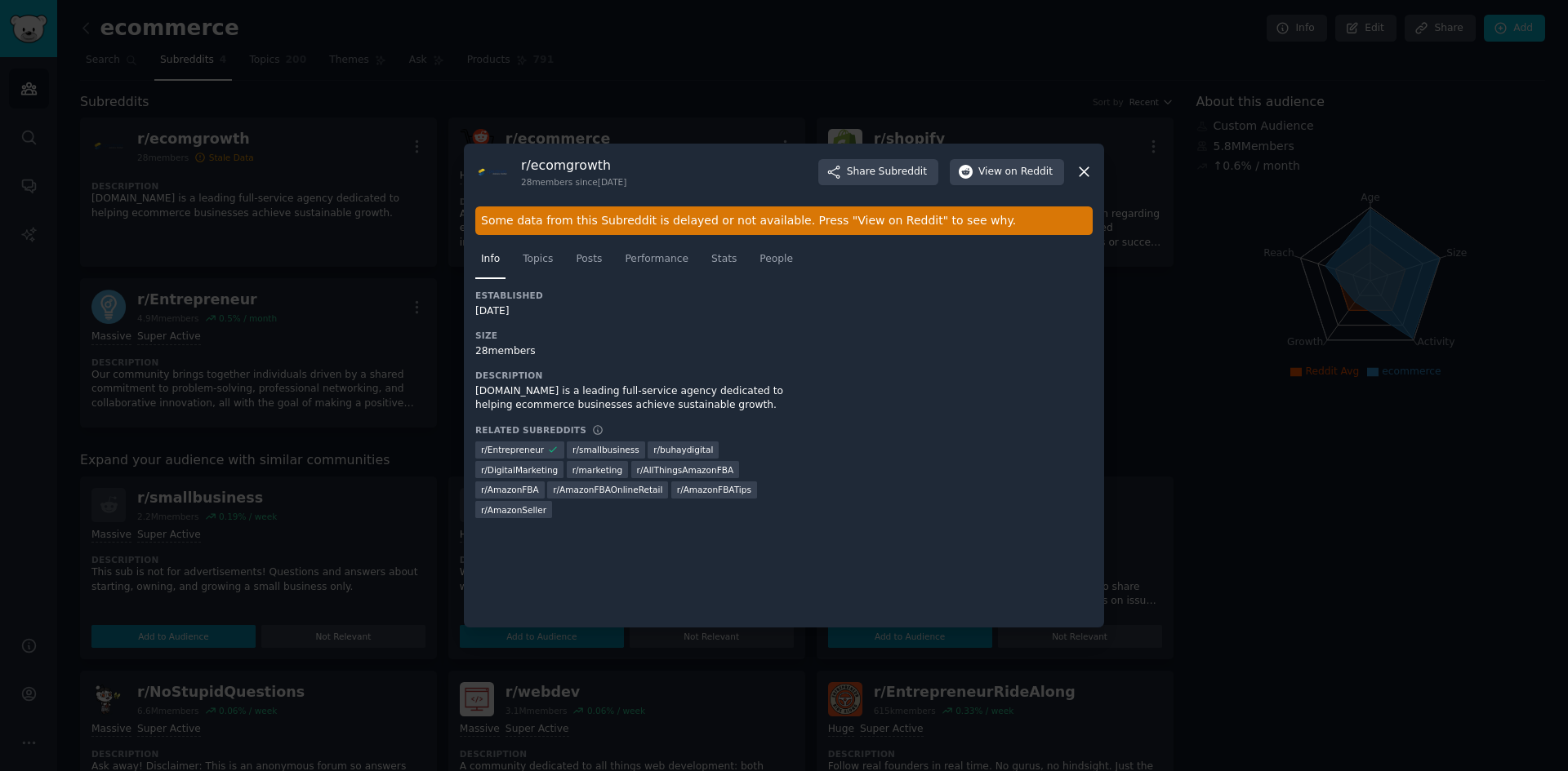
drag, startPoint x: 1290, startPoint y: 260, endPoint x: 1307, endPoint y: 207, distance: 55.7
click at [1291, 260] on div at bounding box center [784, 385] width 1568 height 771
